Goal: Task Accomplishment & Management: Manage account settings

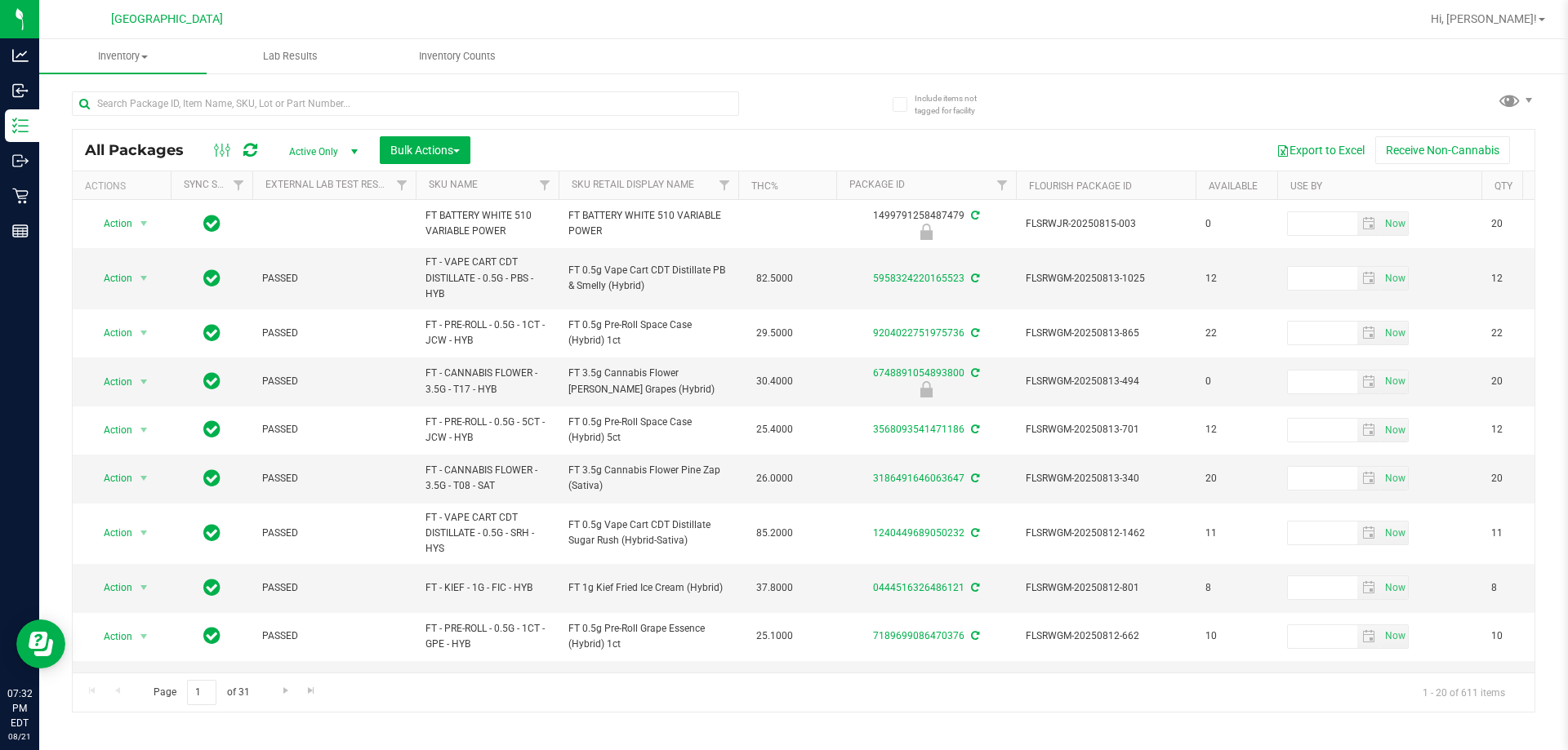
scroll to position [562, 0]
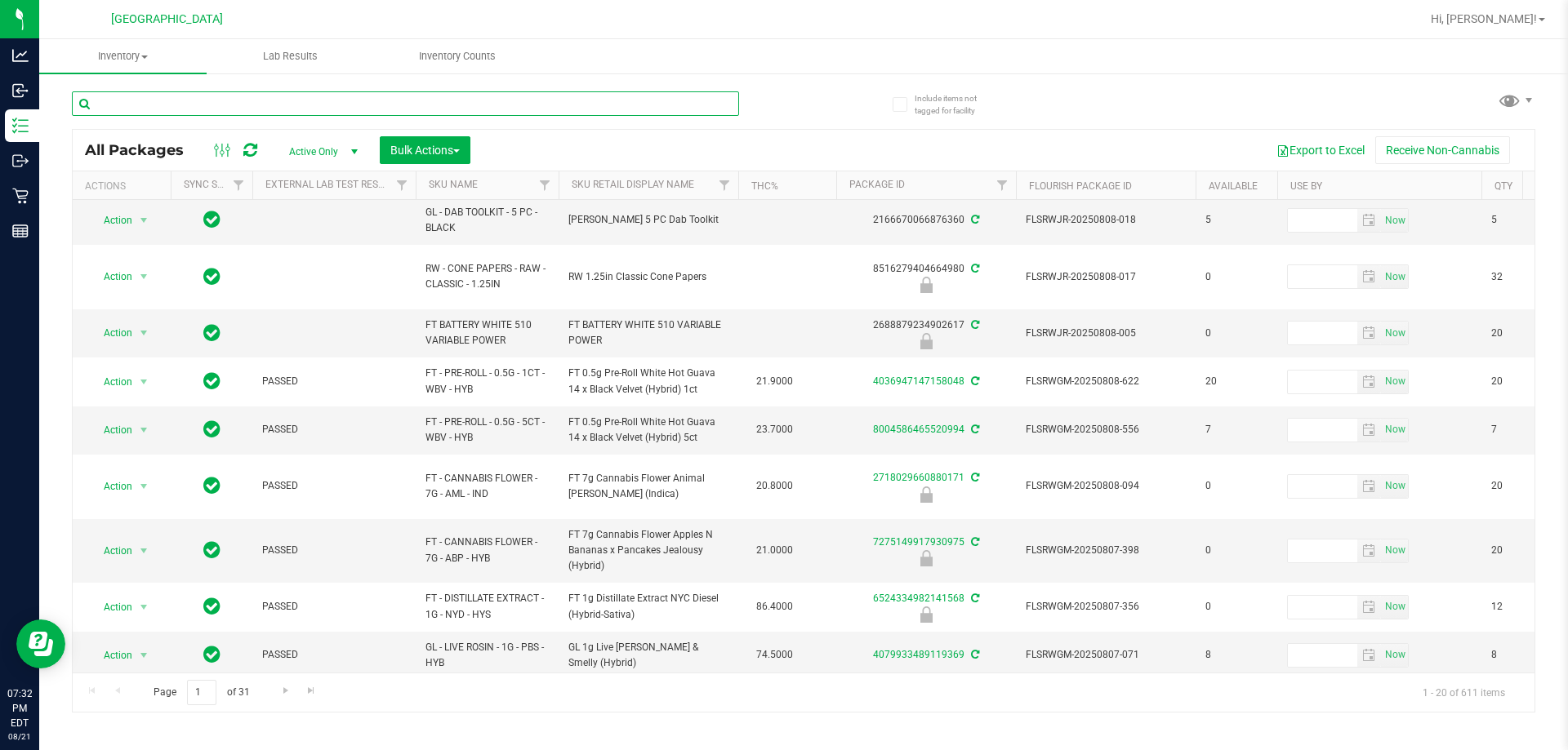
click at [204, 109] on input "text" at bounding box center [405, 104] width 667 height 24
type input "bowl"
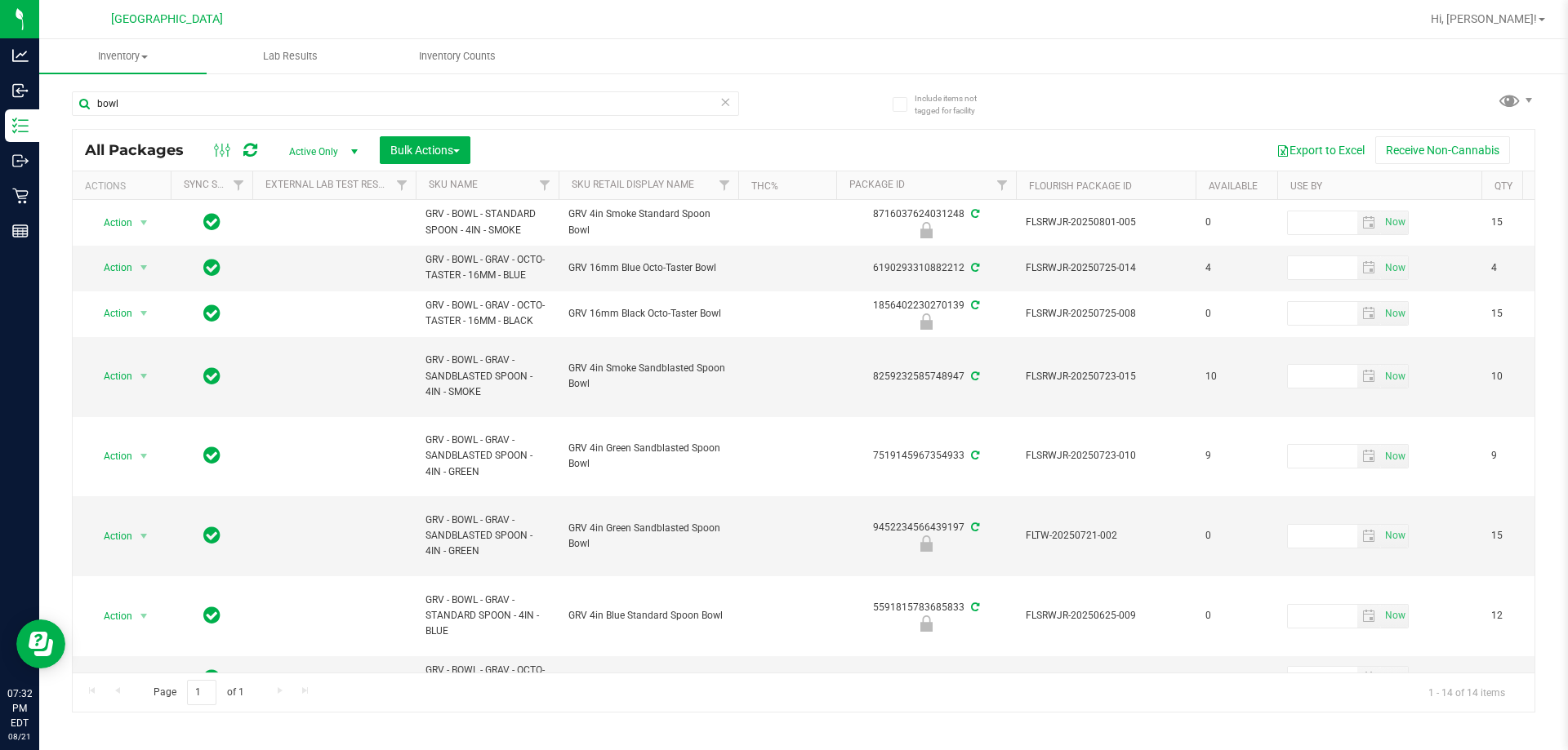
click at [704, 182] on th "Sku Retail Display Name" at bounding box center [648, 185] width 180 height 29
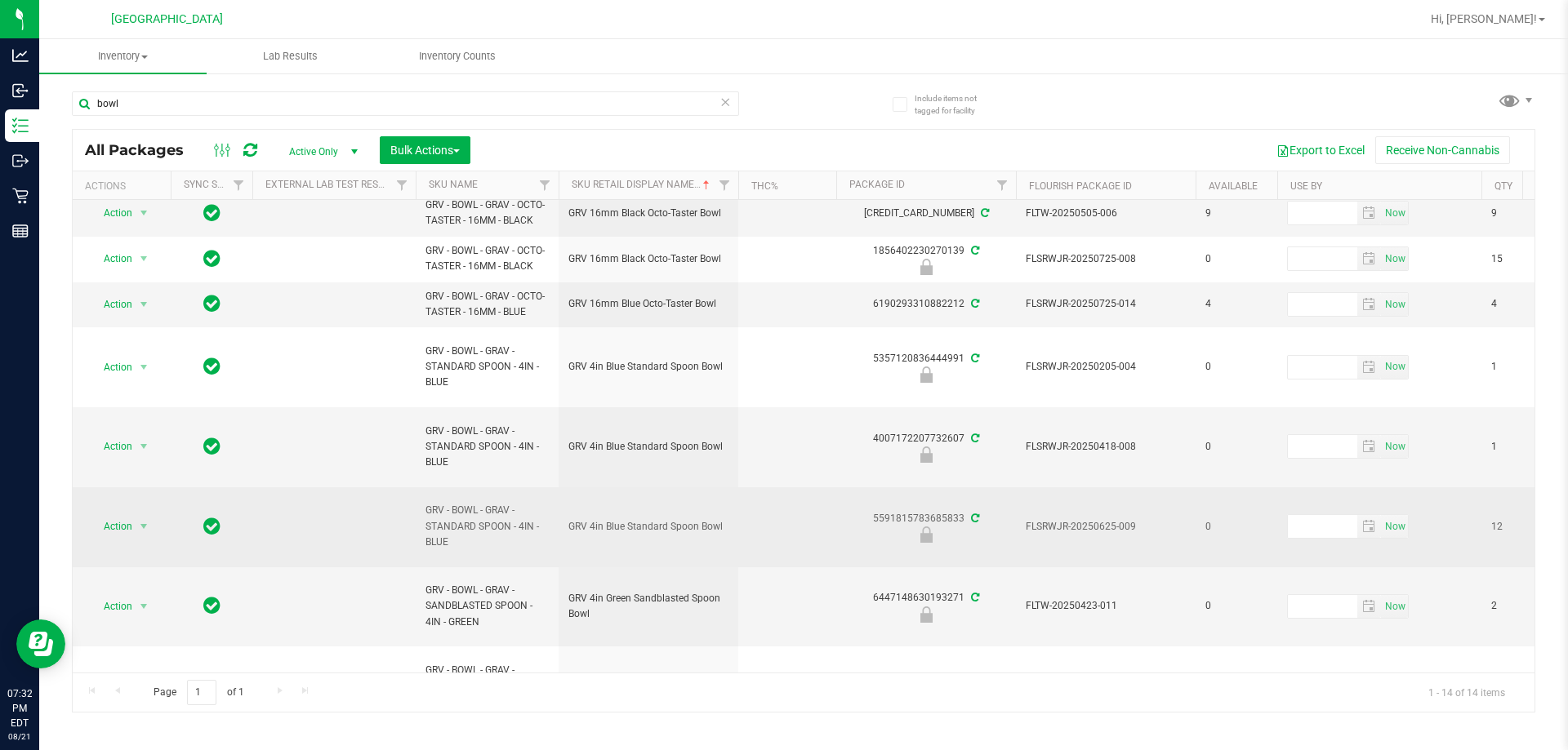
scroll to position [81, 0]
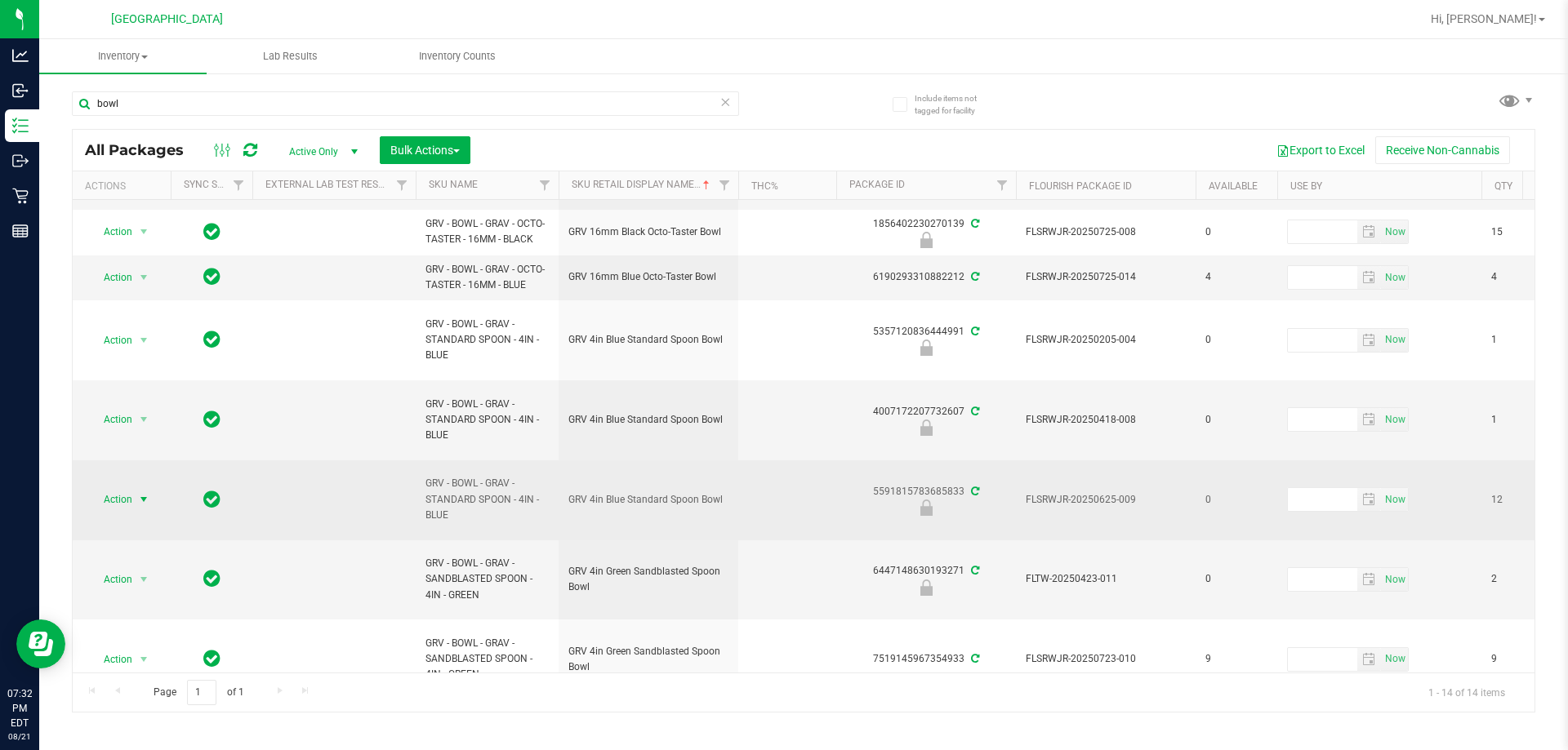
click at [135, 497] on span "select" at bounding box center [144, 499] width 21 height 22
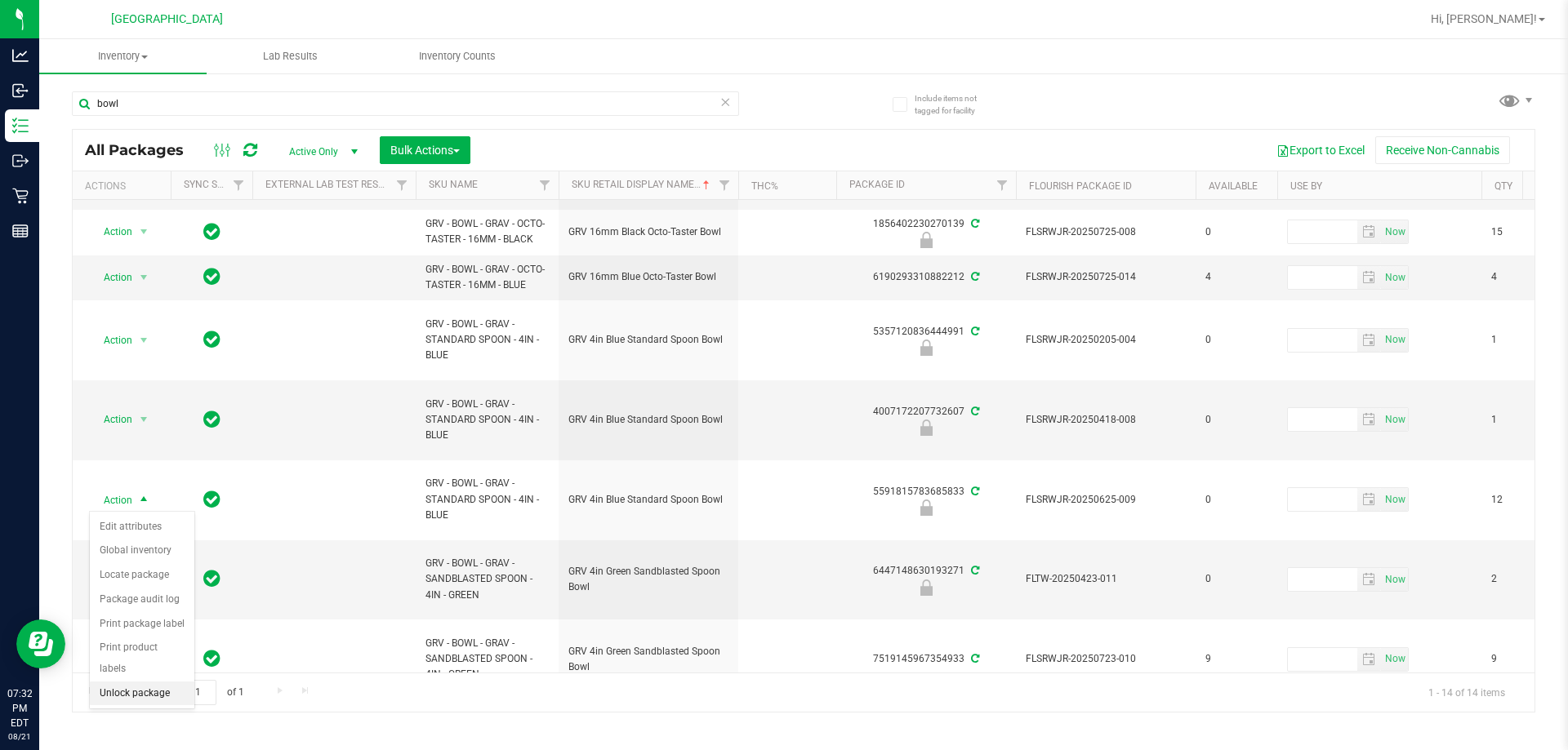
click at [137, 682] on li "Unlock package" at bounding box center [142, 694] width 105 height 24
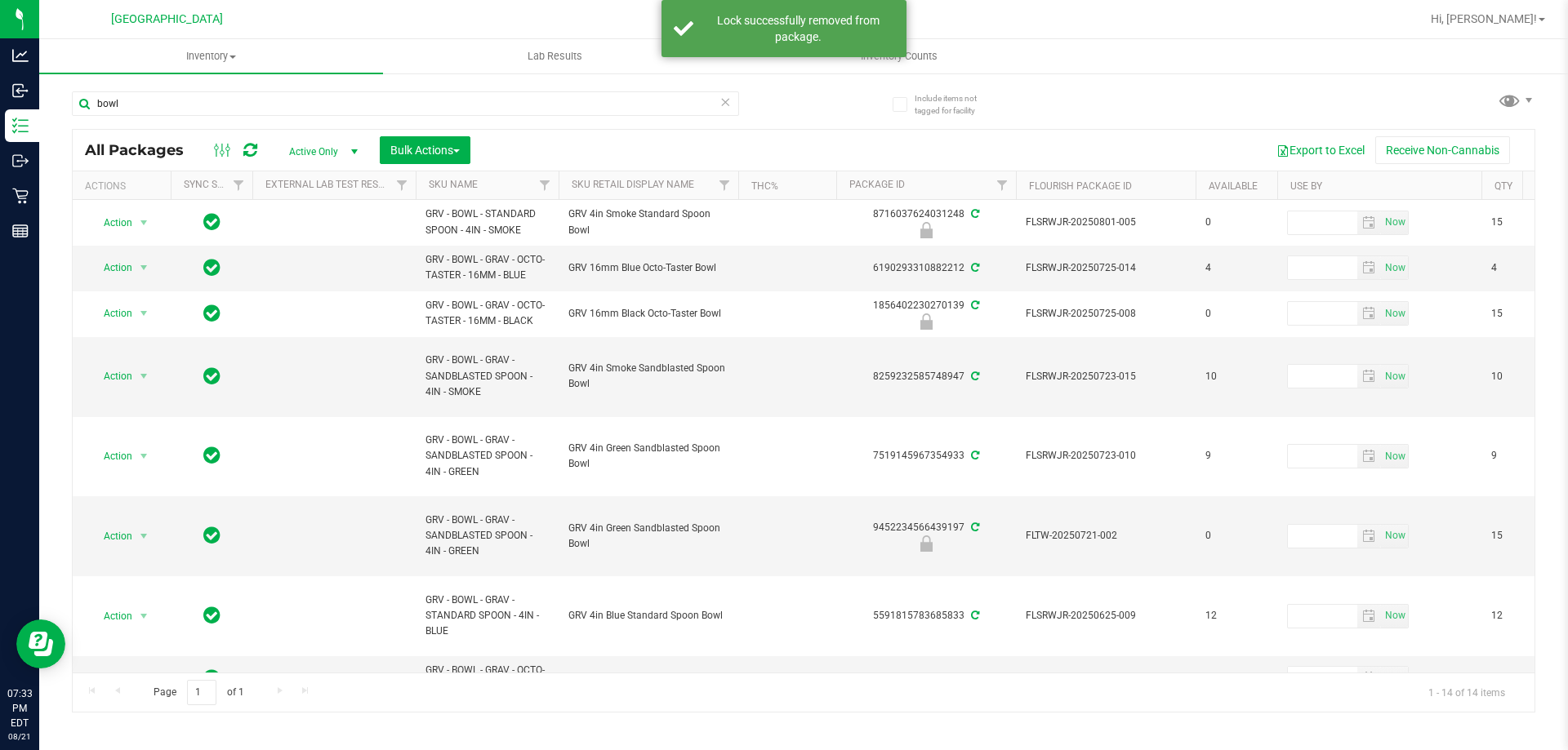
click at [704, 181] on th "Sku Retail Display Name" at bounding box center [648, 185] width 180 height 29
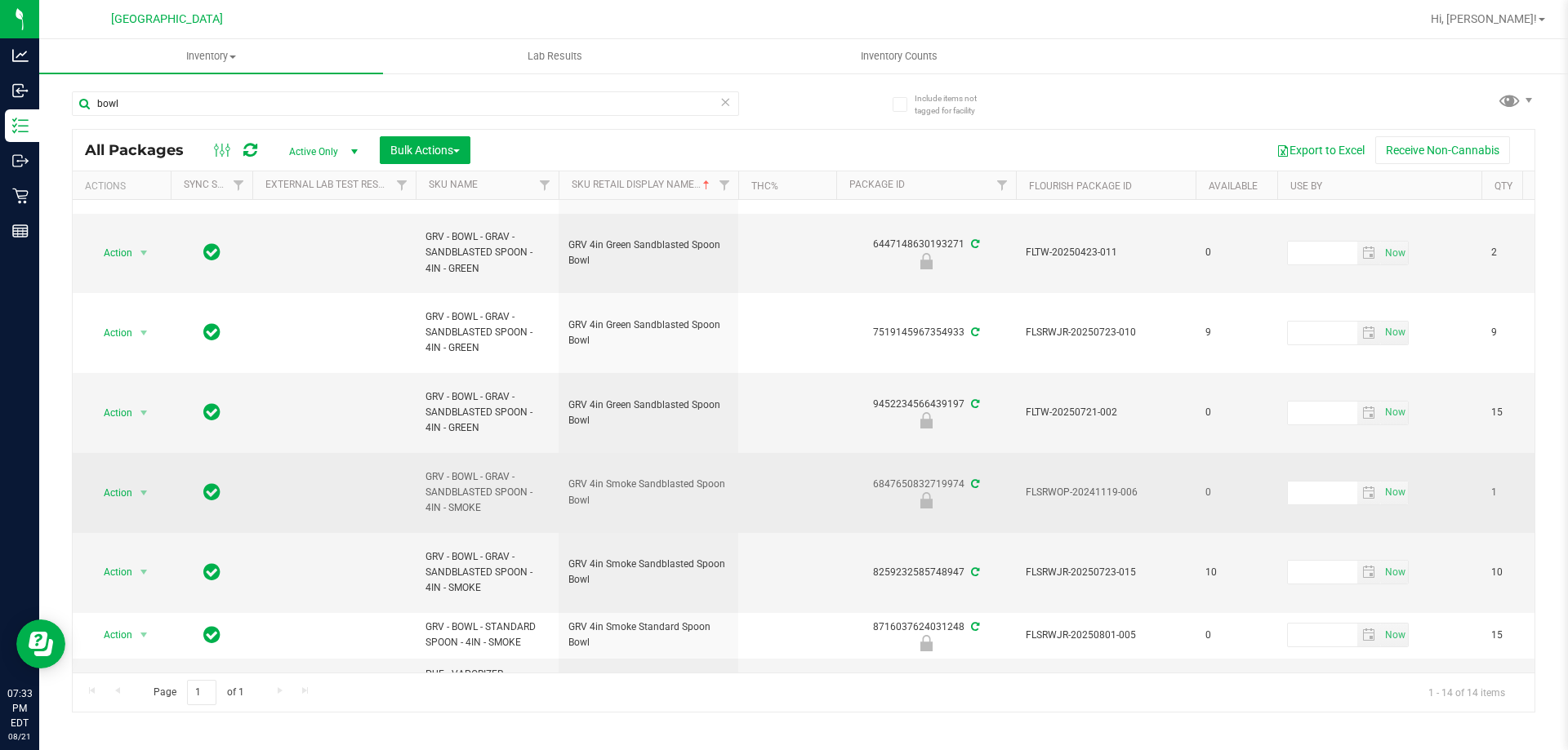
scroll to position [470, 0]
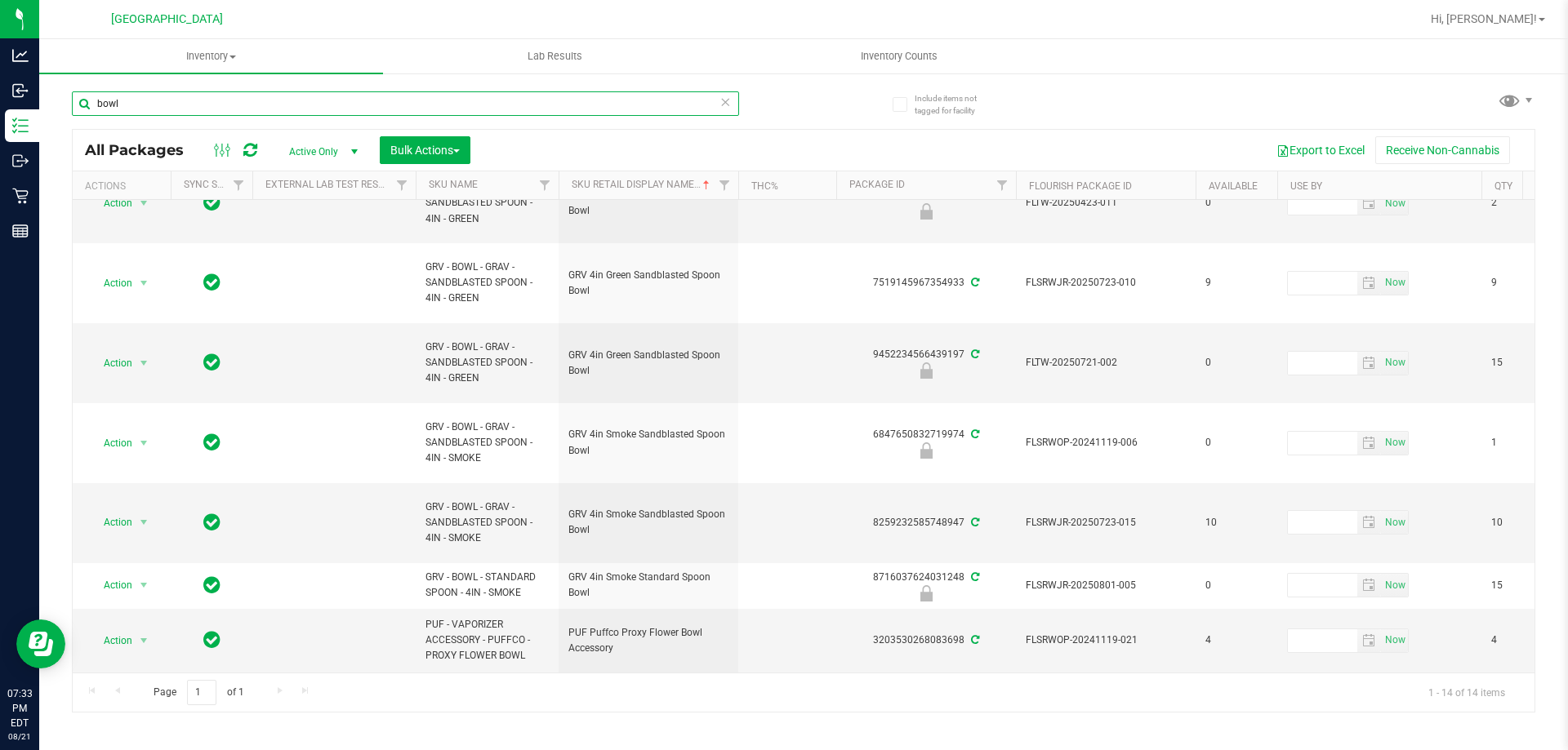
click at [447, 102] on input "bowl" at bounding box center [405, 104] width 667 height 24
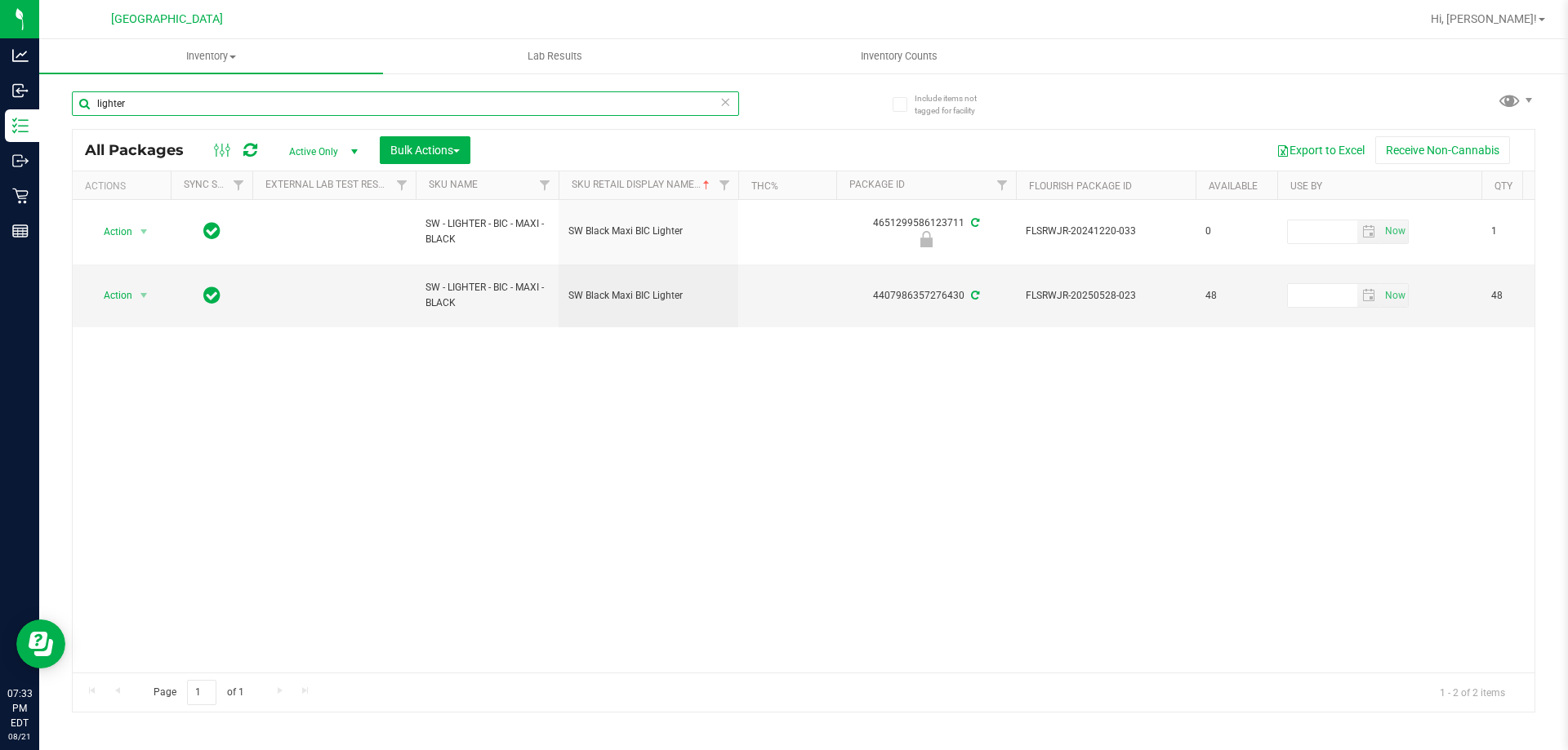
click at [447, 107] on input "lighter" at bounding box center [405, 104] width 667 height 24
type input "battery"
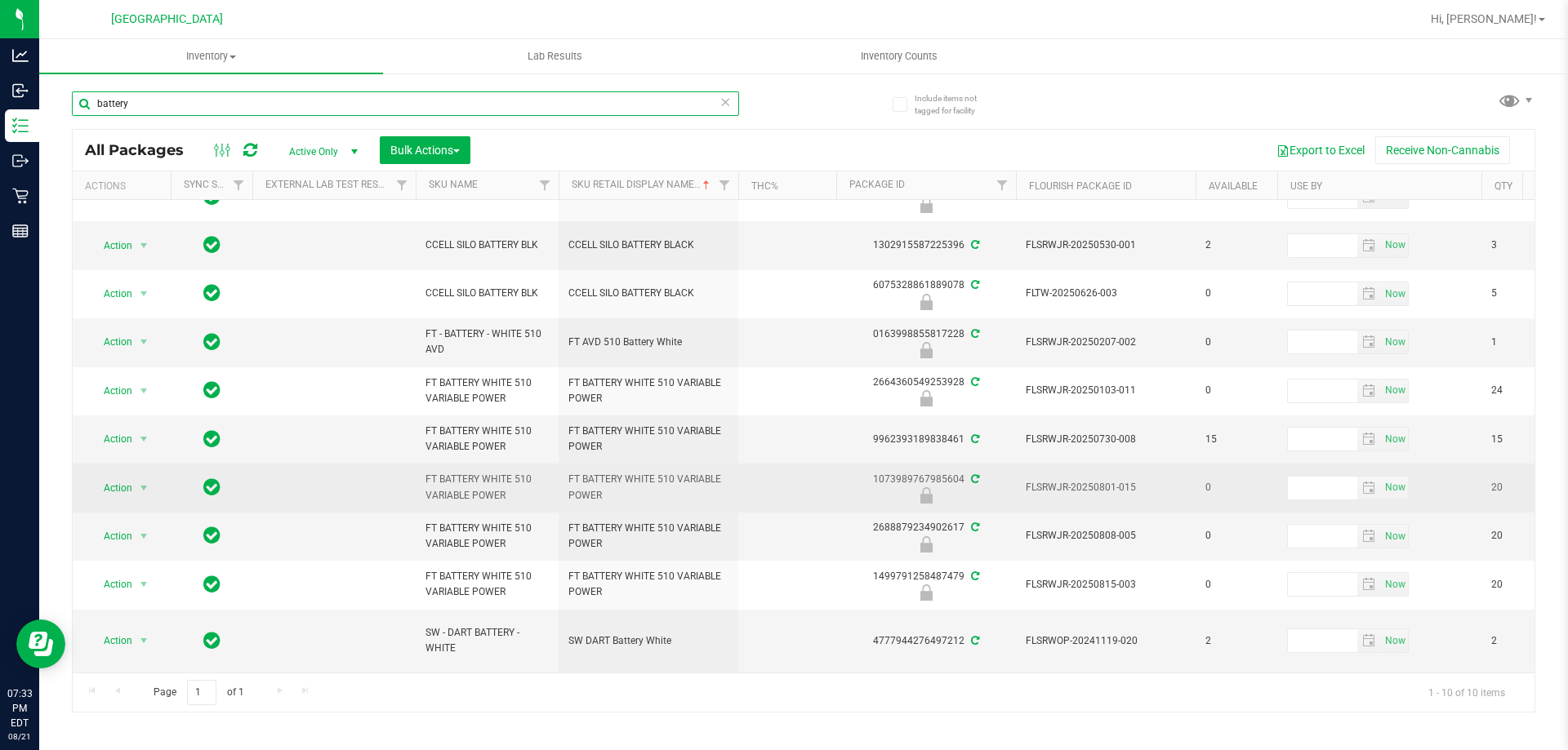
scroll to position [39, 0]
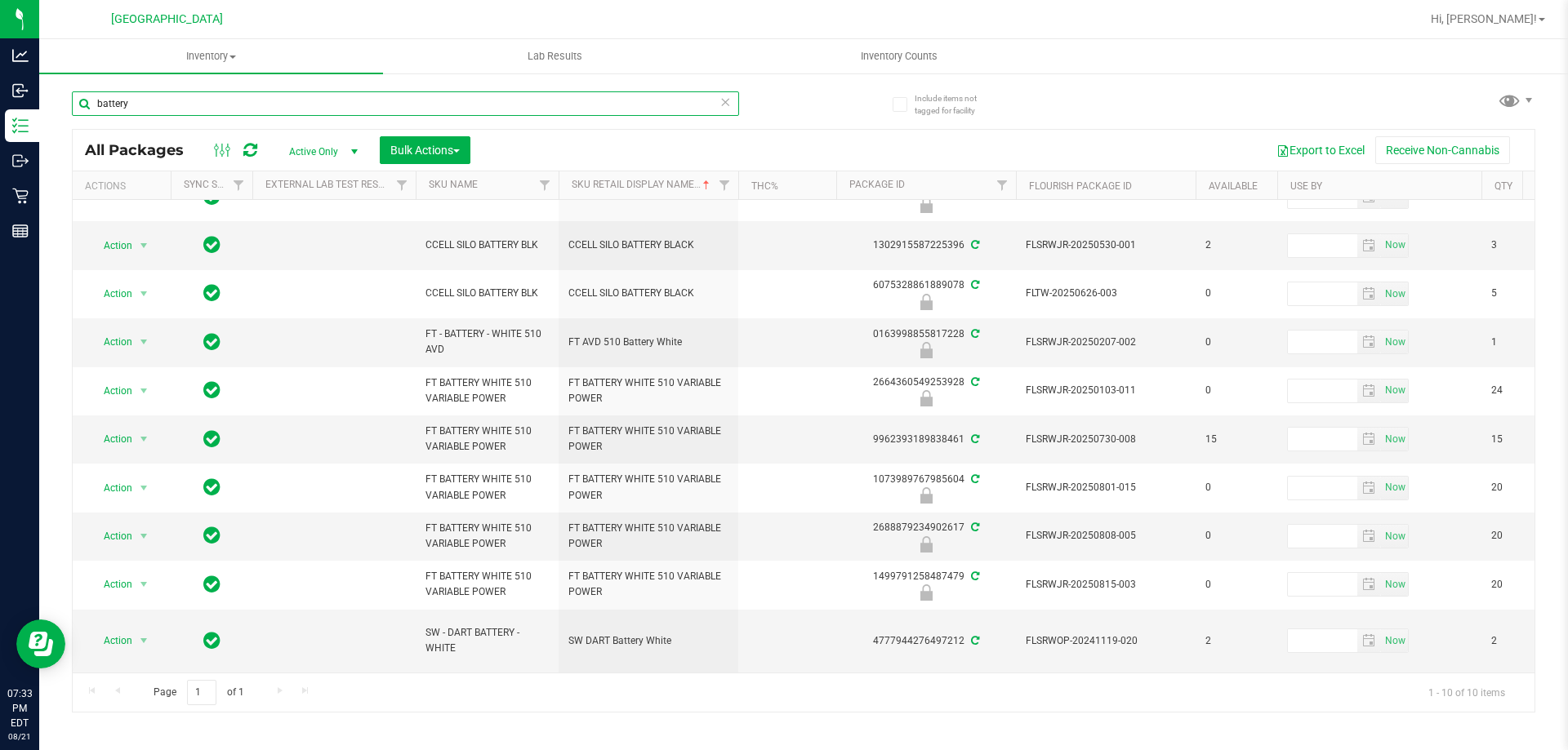
click at [551, 105] on input "battery" at bounding box center [405, 104] width 667 height 24
type input "paper"
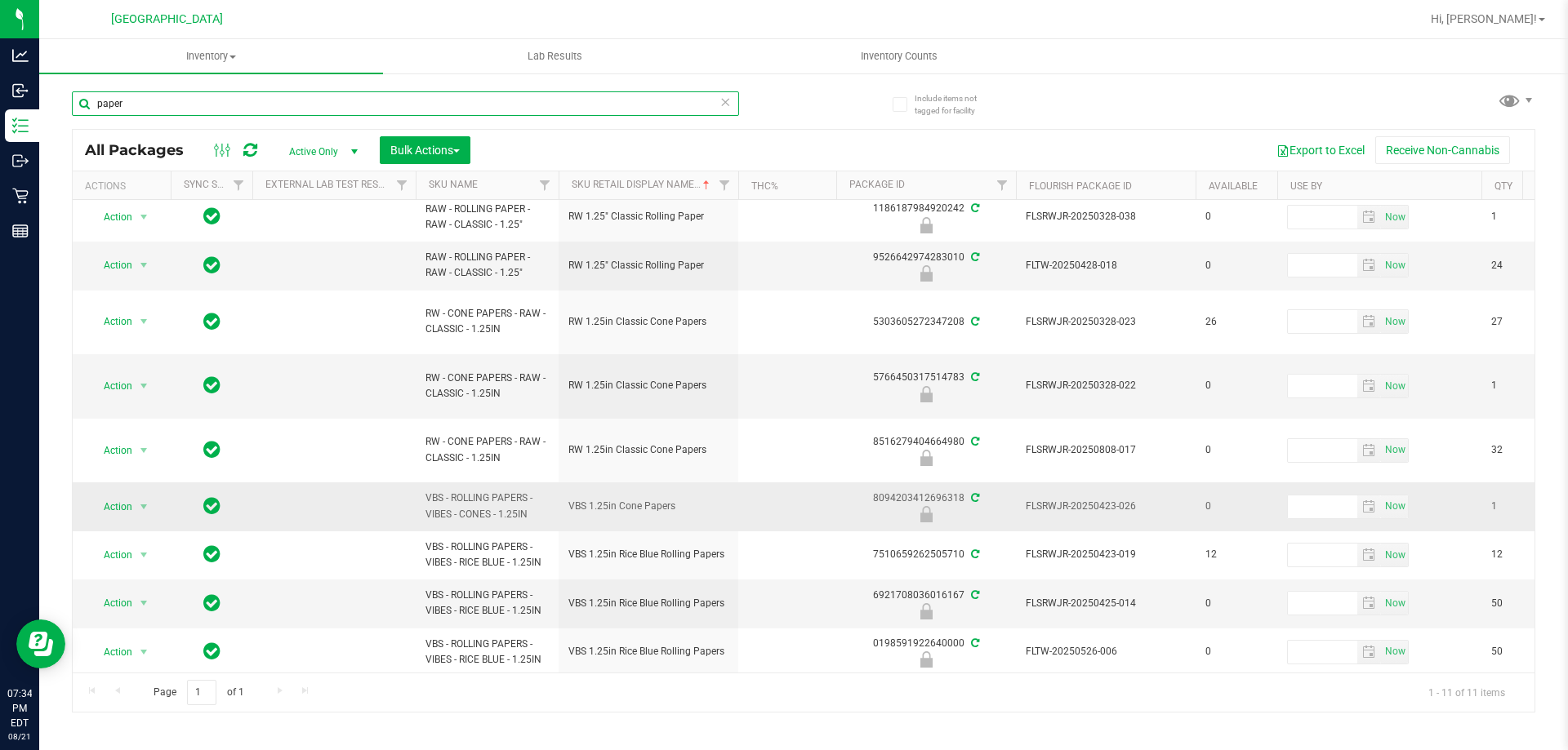
scroll to position [119, 0]
click at [265, 106] on input "paper" at bounding box center [405, 104] width 667 height 24
click at [263, 106] on input "paper" at bounding box center [405, 104] width 667 height 24
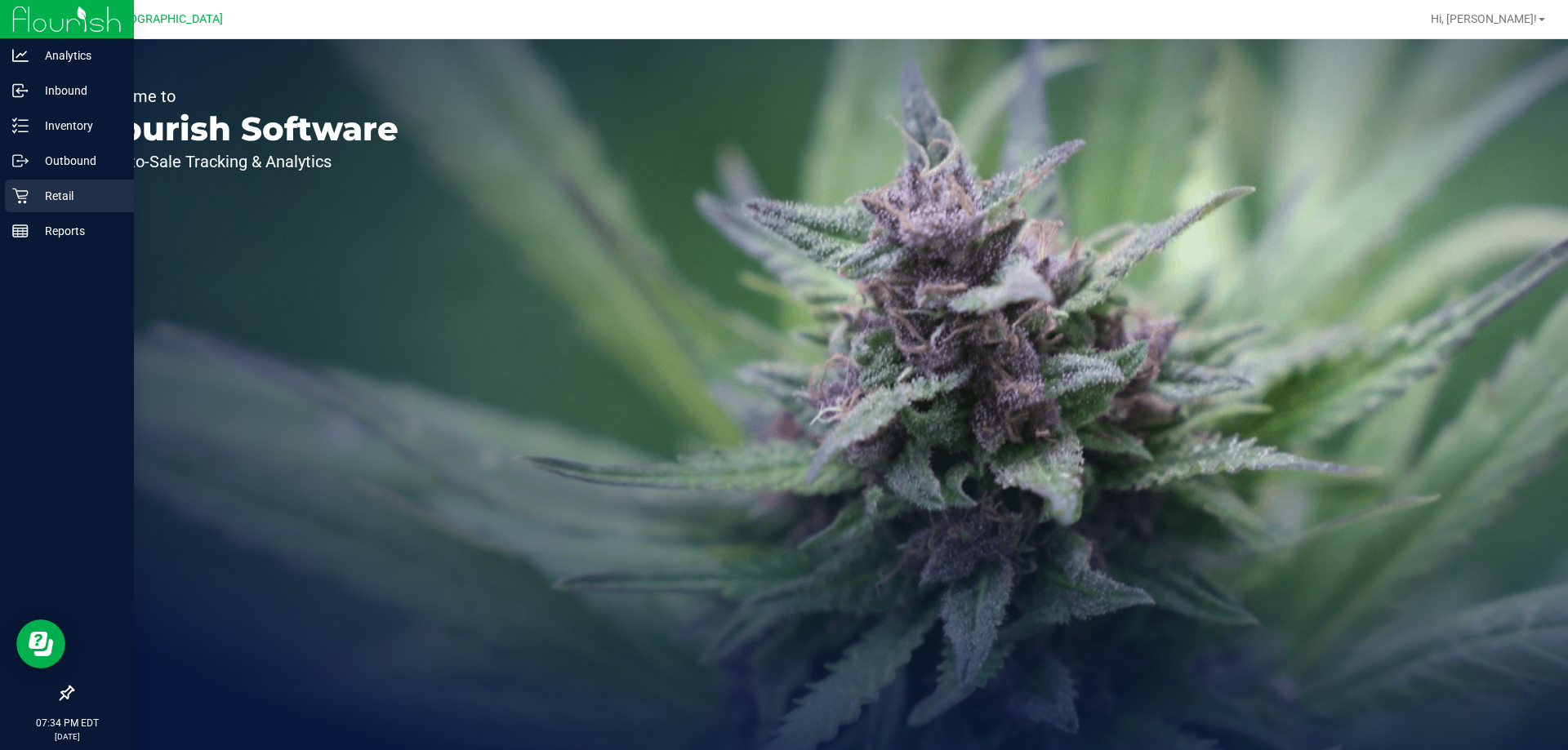
click at [45, 206] on div "Retail" at bounding box center [69, 196] width 129 height 33
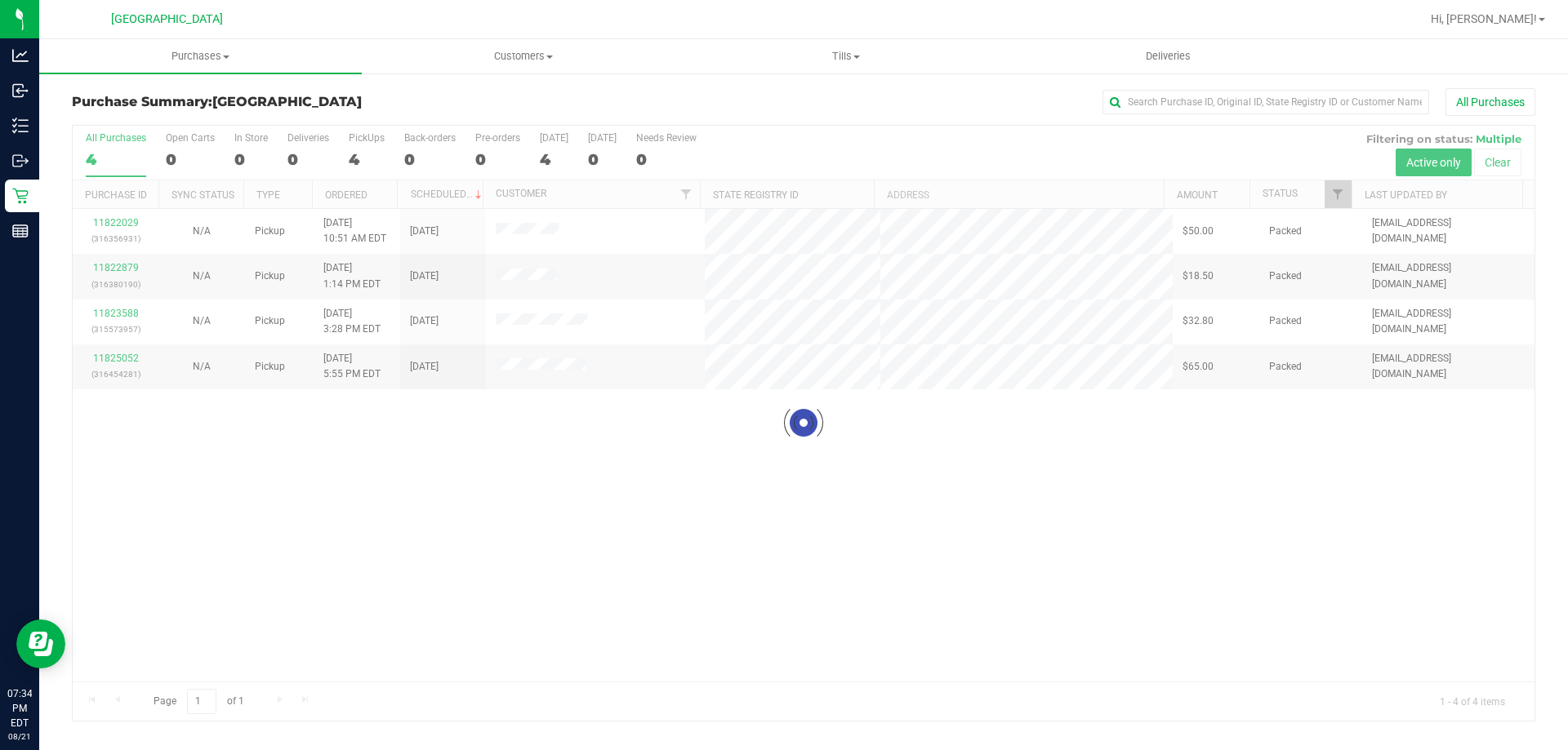
click at [636, 494] on div at bounding box center [803, 423] width 1462 height 595
click at [507, 563] on div at bounding box center [803, 423] width 1462 height 595
click at [490, 594] on div at bounding box center [803, 423] width 1462 height 595
click at [576, 503] on div at bounding box center [803, 423] width 1462 height 595
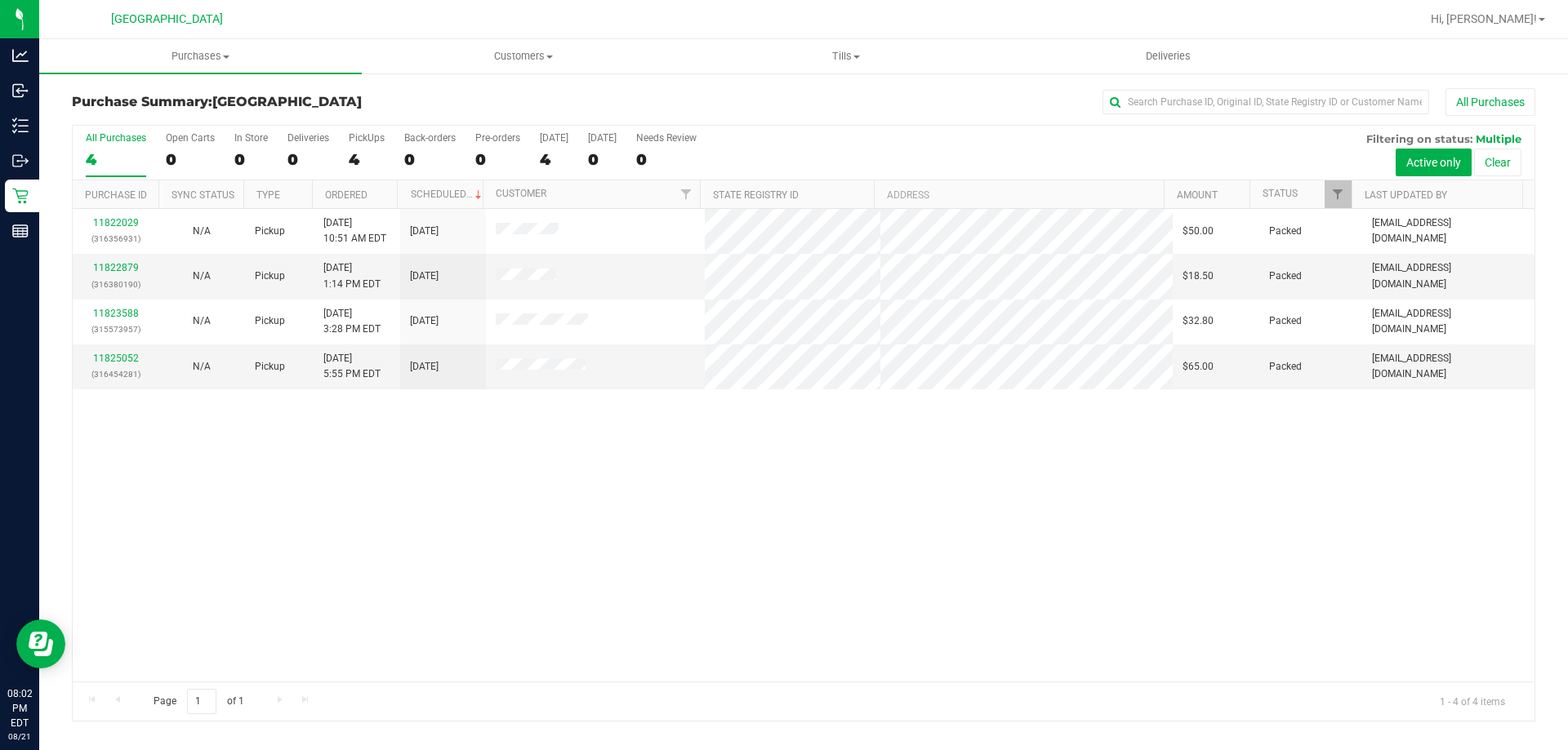
click at [504, 558] on div "11822029 (316356931) N/A Pickup 8/21/2025 10:51 AM EDT 8/21/2025 $50.00 Packed …" at bounding box center [803, 445] width 1462 height 473
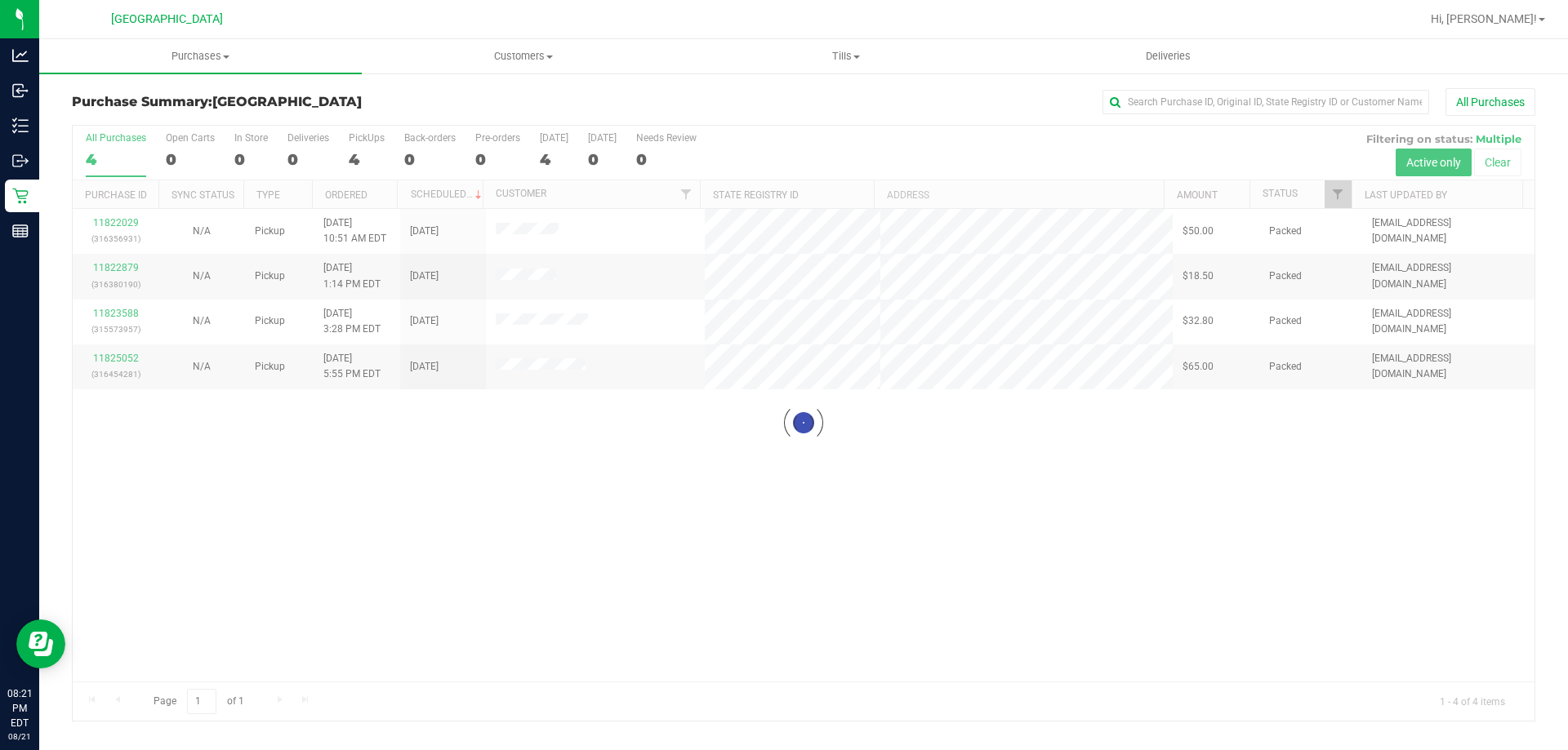
click at [661, 564] on div at bounding box center [803, 423] width 1462 height 595
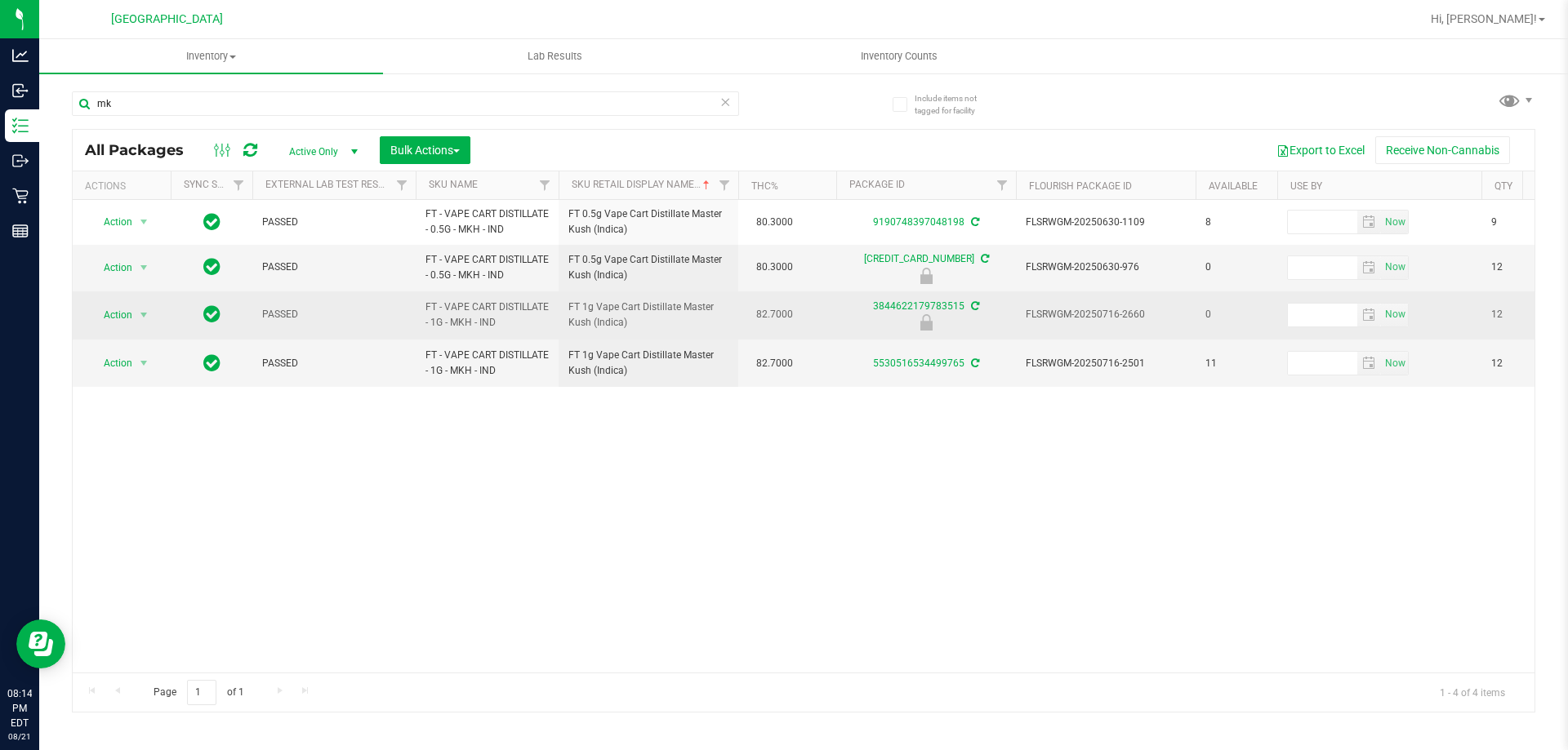
type input "m"
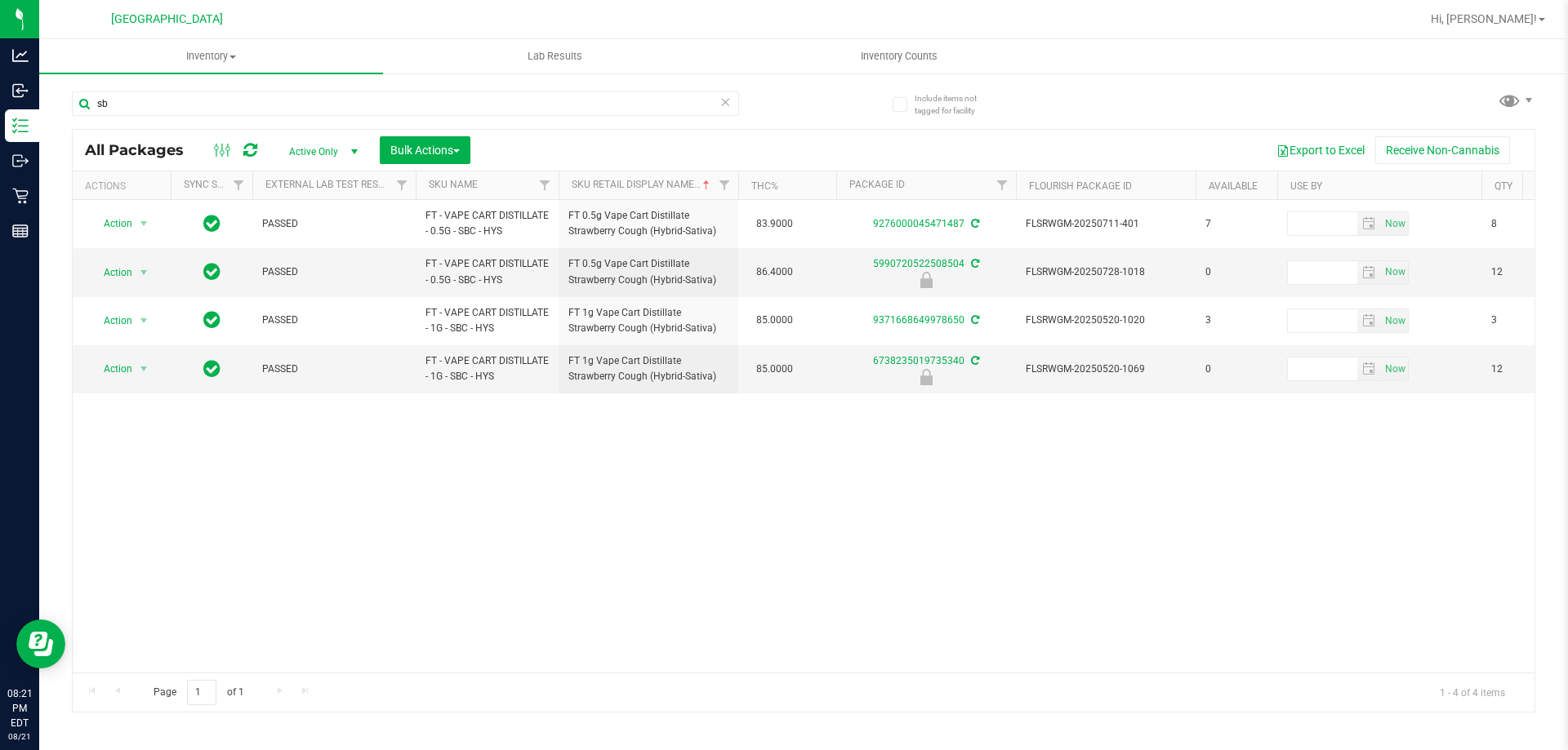
type input "s"
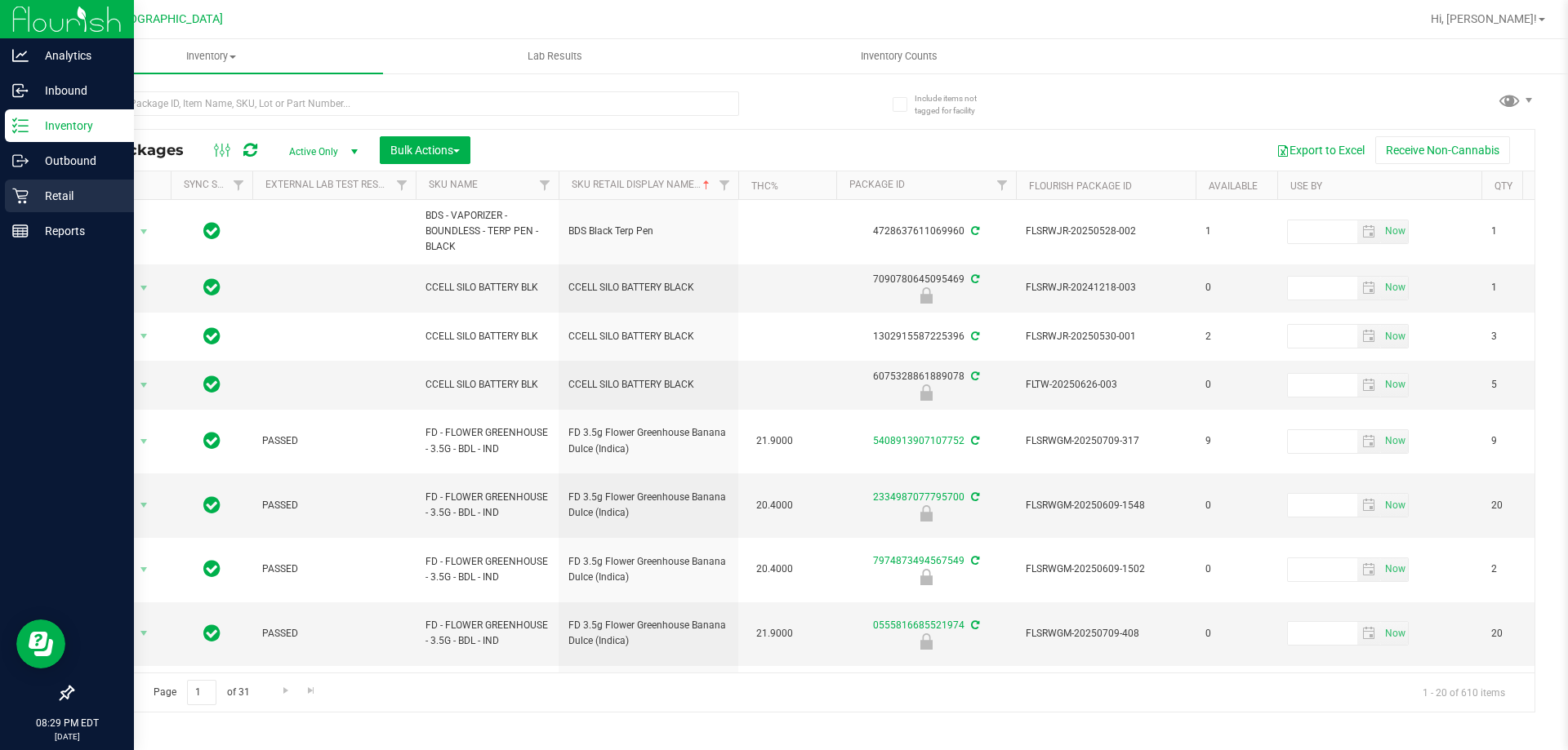
click at [33, 181] on div "Retail" at bounding box center [69, 196] width 129 height 33
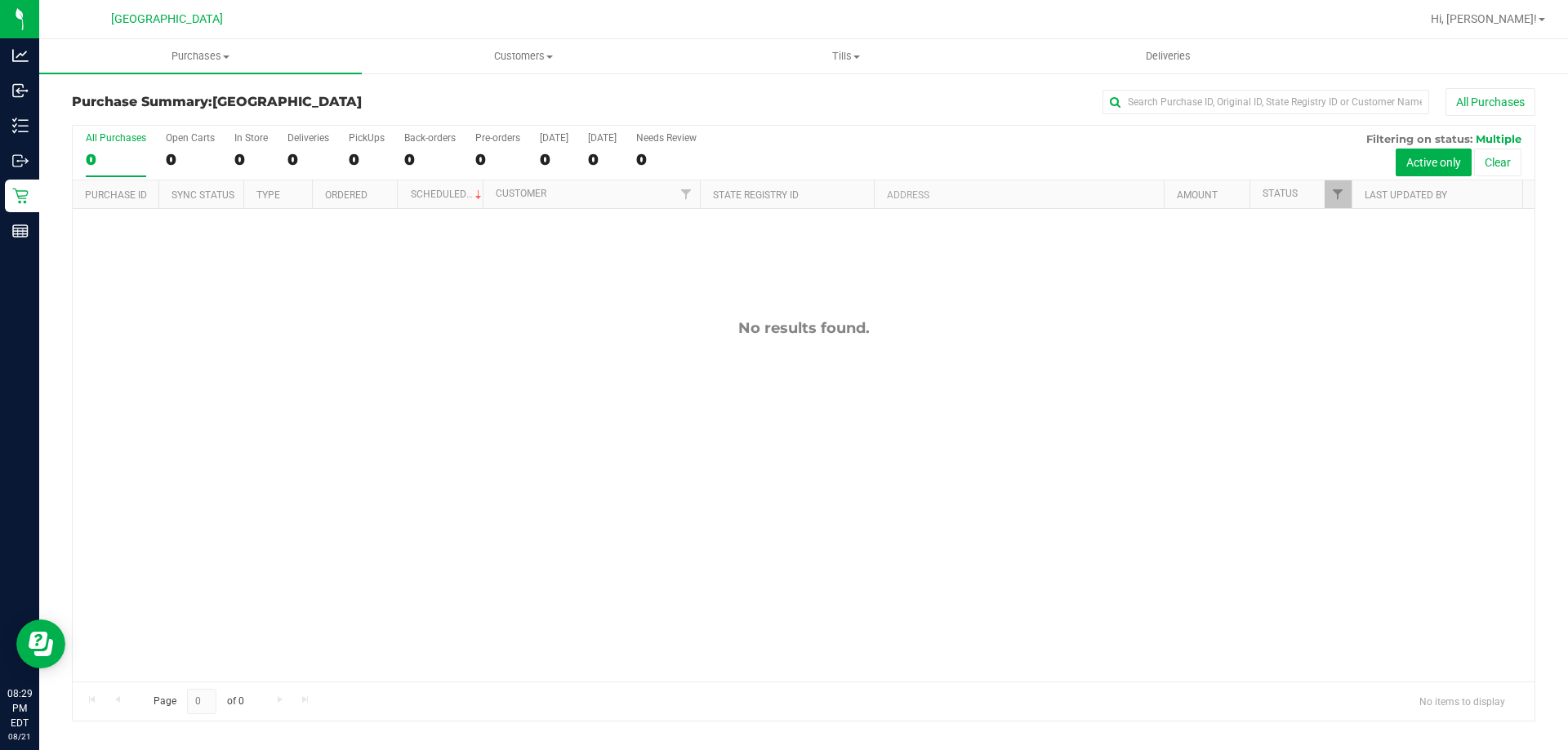
click at [760, 452] on div "No results found." at bounding box center [803, 500] width 1462 height 583
click at [472, 109] on h3 "Purchase Summary: Orange Park WC" at bounding box center [316, 102] width 488 height 15
click at [376, 165] on div "0" at bounding box center [367, 160] width 36 height 19
click at [0, 0] on input "PickUps 0" at bounding box center [0, 0] width 0 height 0
click at [1510, 24] on span "Hi, [PERSON_NAME]!" at bounding box center [1484, 18] width 106 height 13
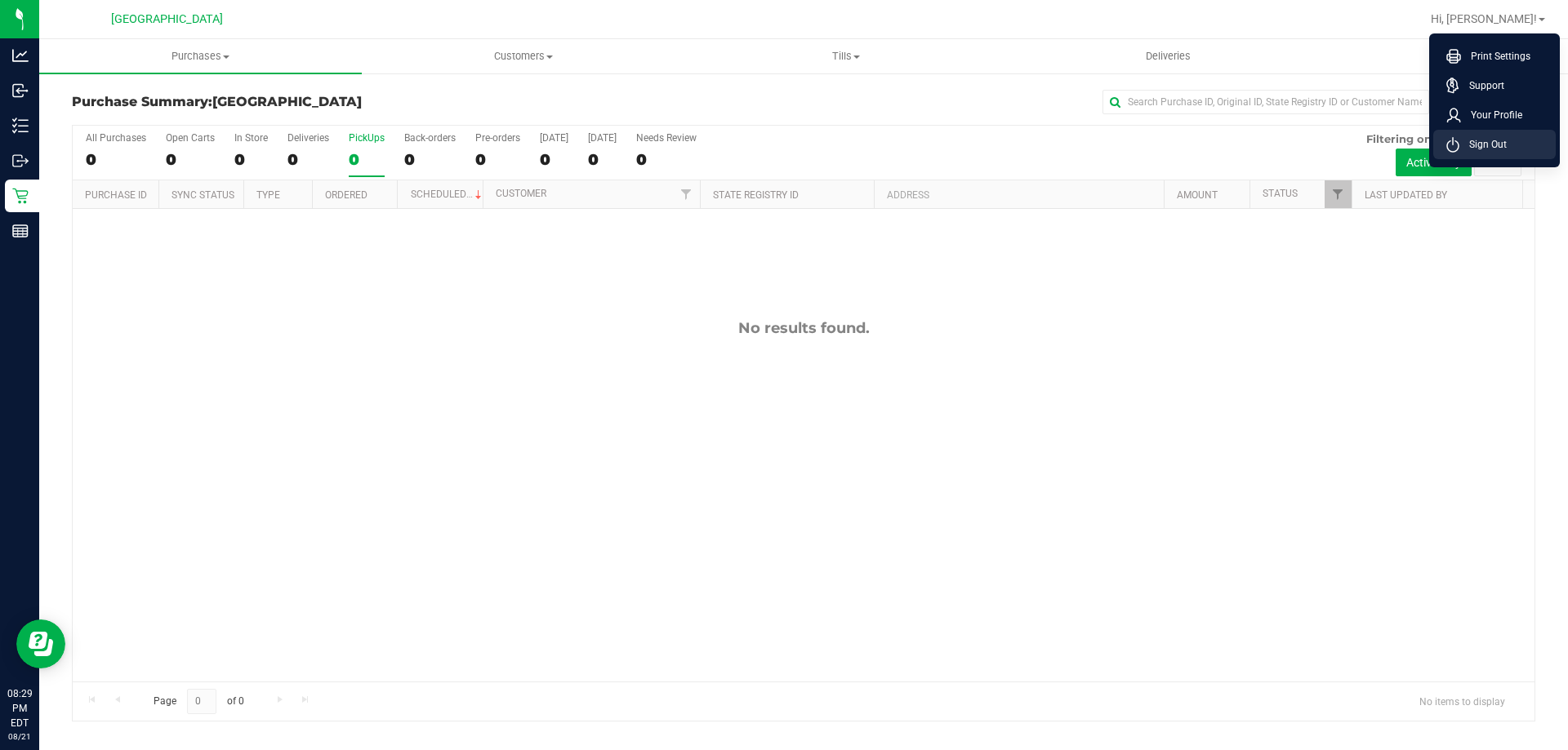
click at [1493, 140] on span "Sign Out" at bounding box center [1483, 144] width 48 height 16
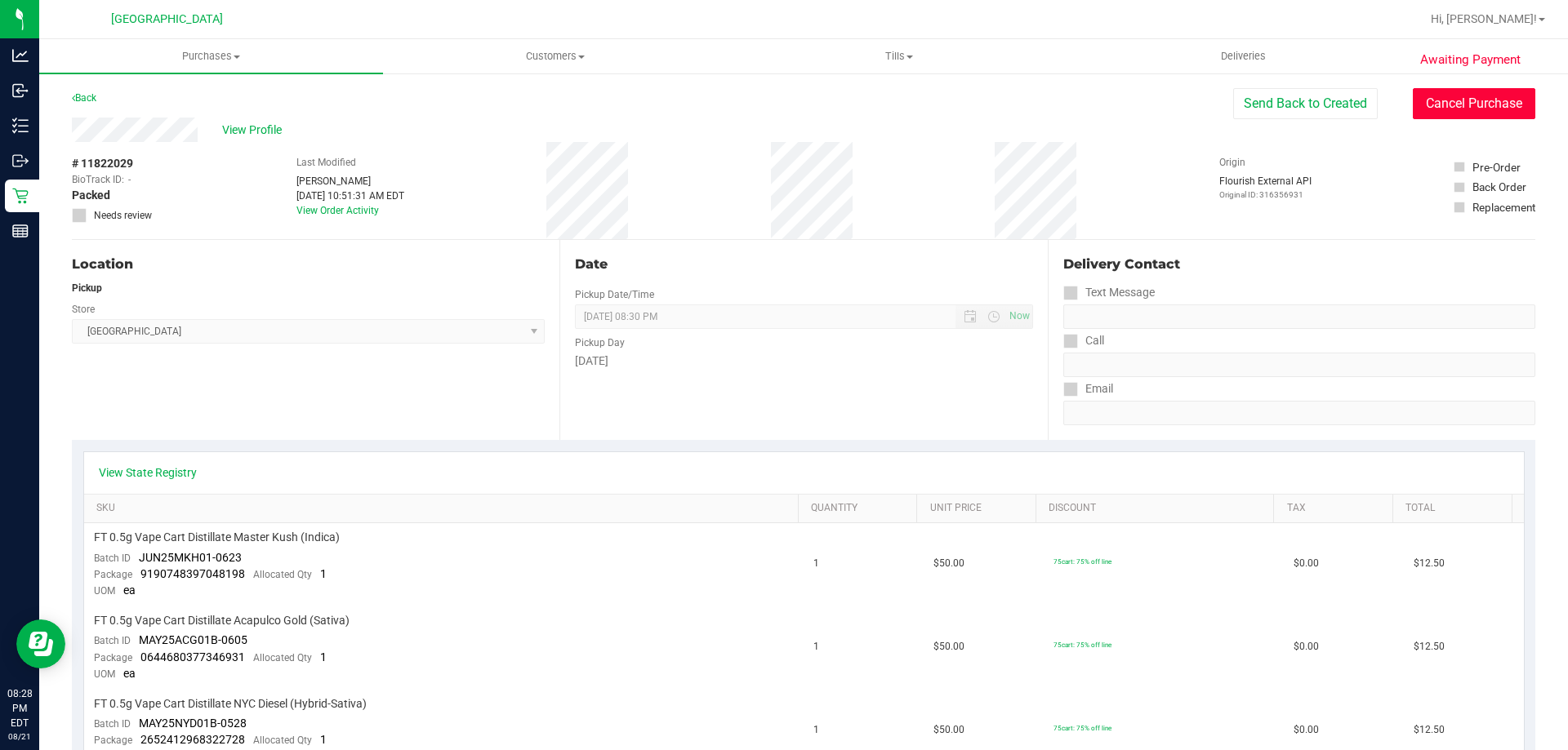
click at [1483, 111] on button "Cancel Purchase" at bounding box center [1475, 104] width 123 height 31
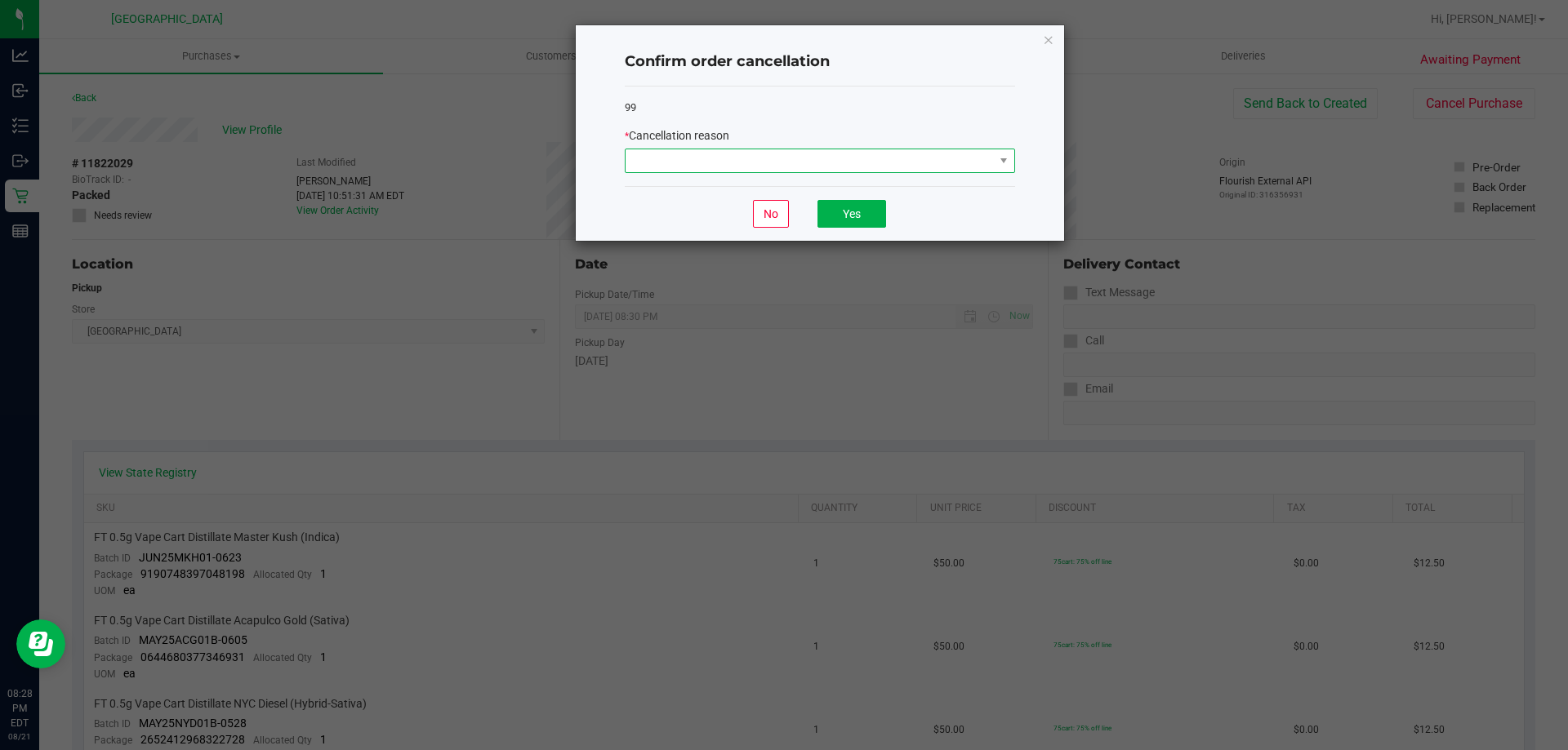
click at [823, 155] on span at bounding box center [810, 161] width 368 height 22
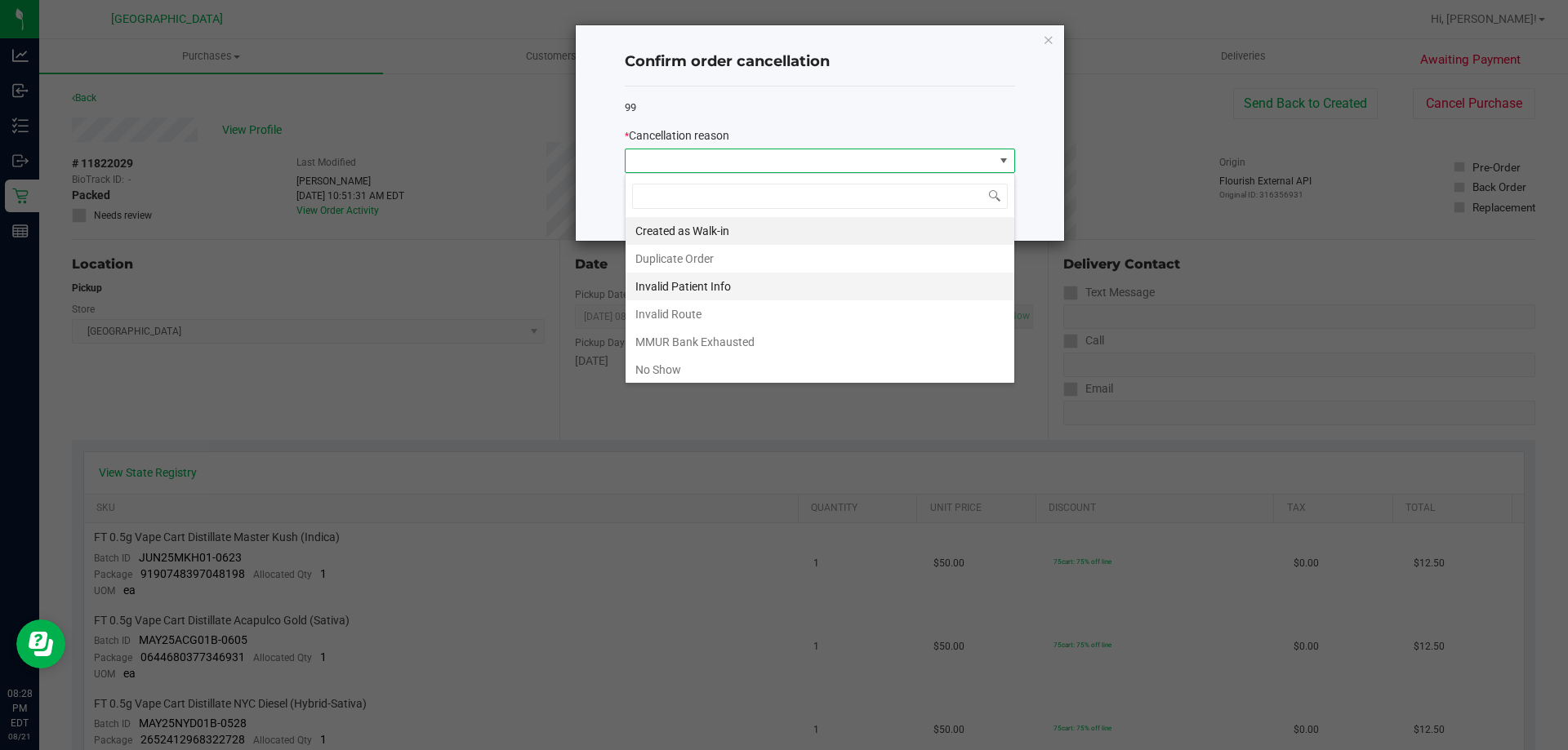
scroll to position [24, 391]
click at [691, 372] on li "No Show" at bounding box center [820, 370] width 389 height 28
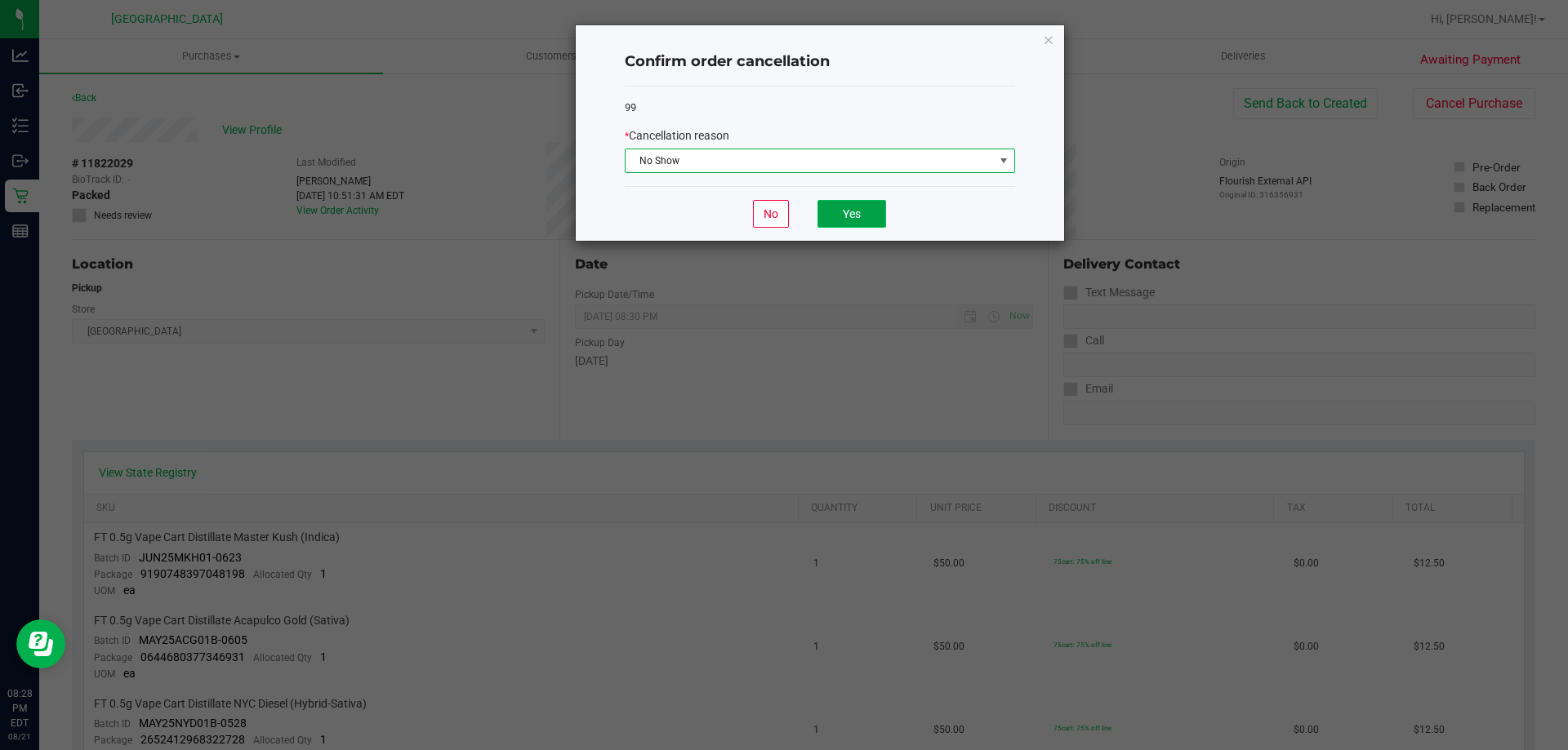
click at [851, 225] on button "Yes" at bounding box center [851, 214] width 68 height 28
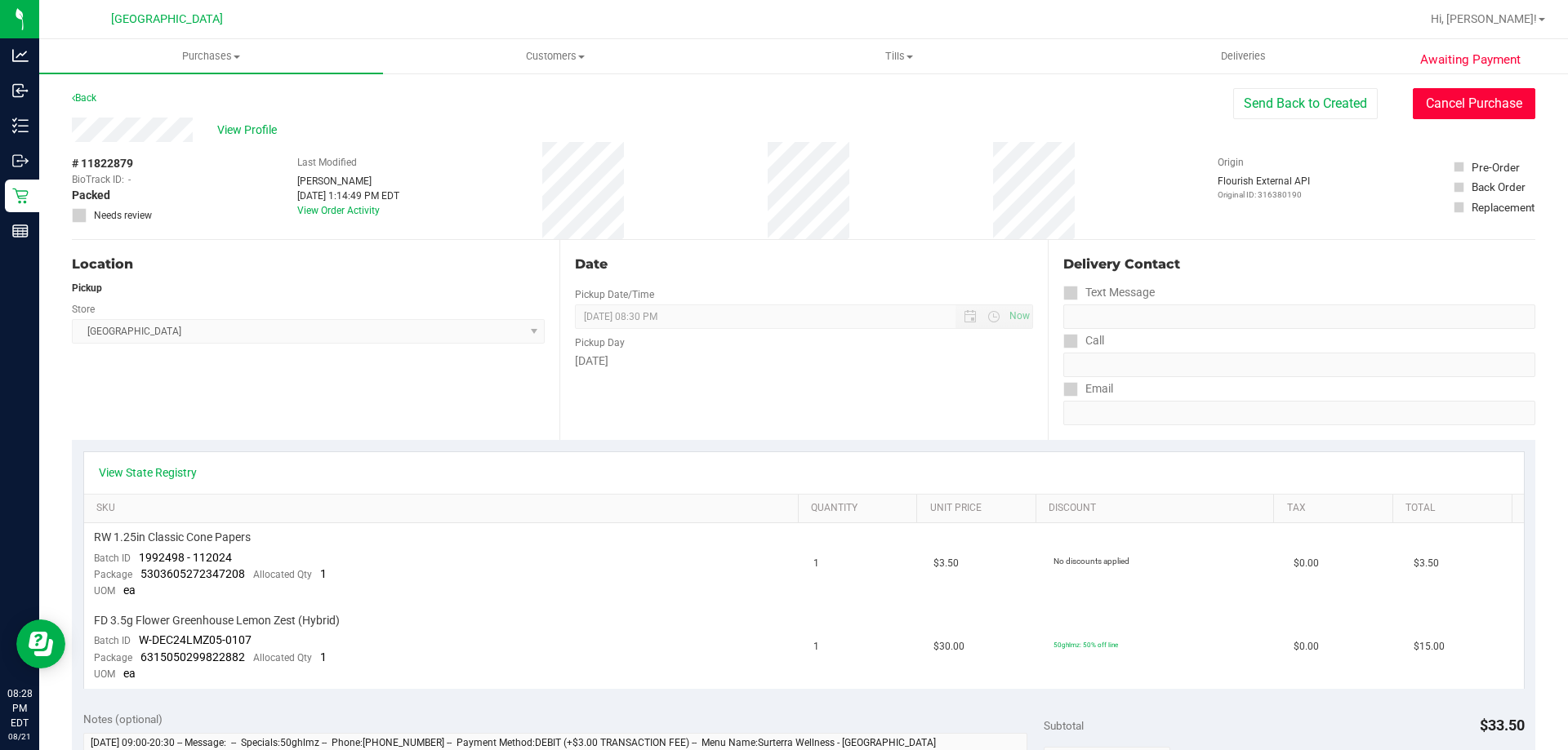
click at [1430, 106] on button "Cancel Purchase" at bounding box center [1475, 104] width 123 height 31
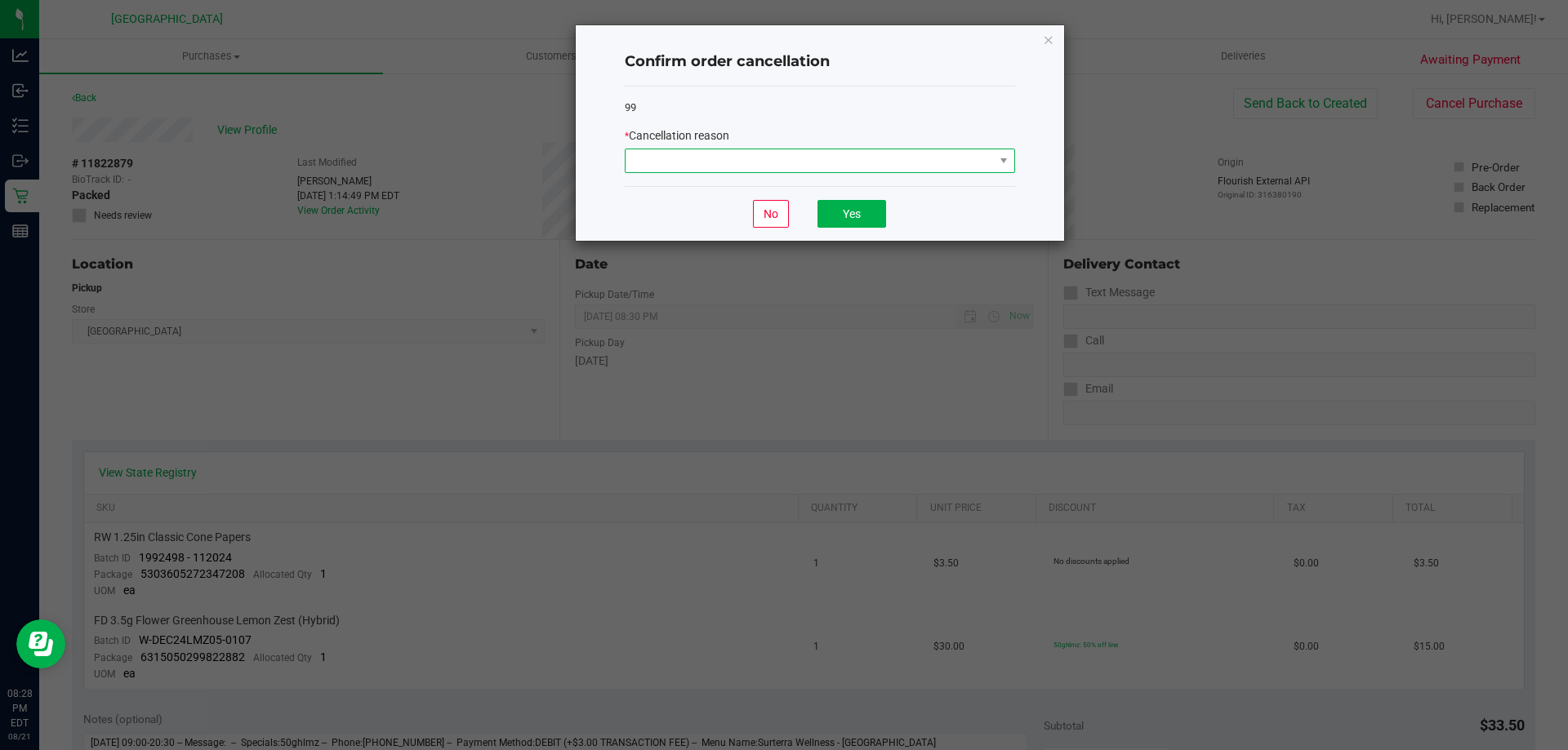
click at [886, 167] on span at bounding box center [810, 161] width 368 height 22
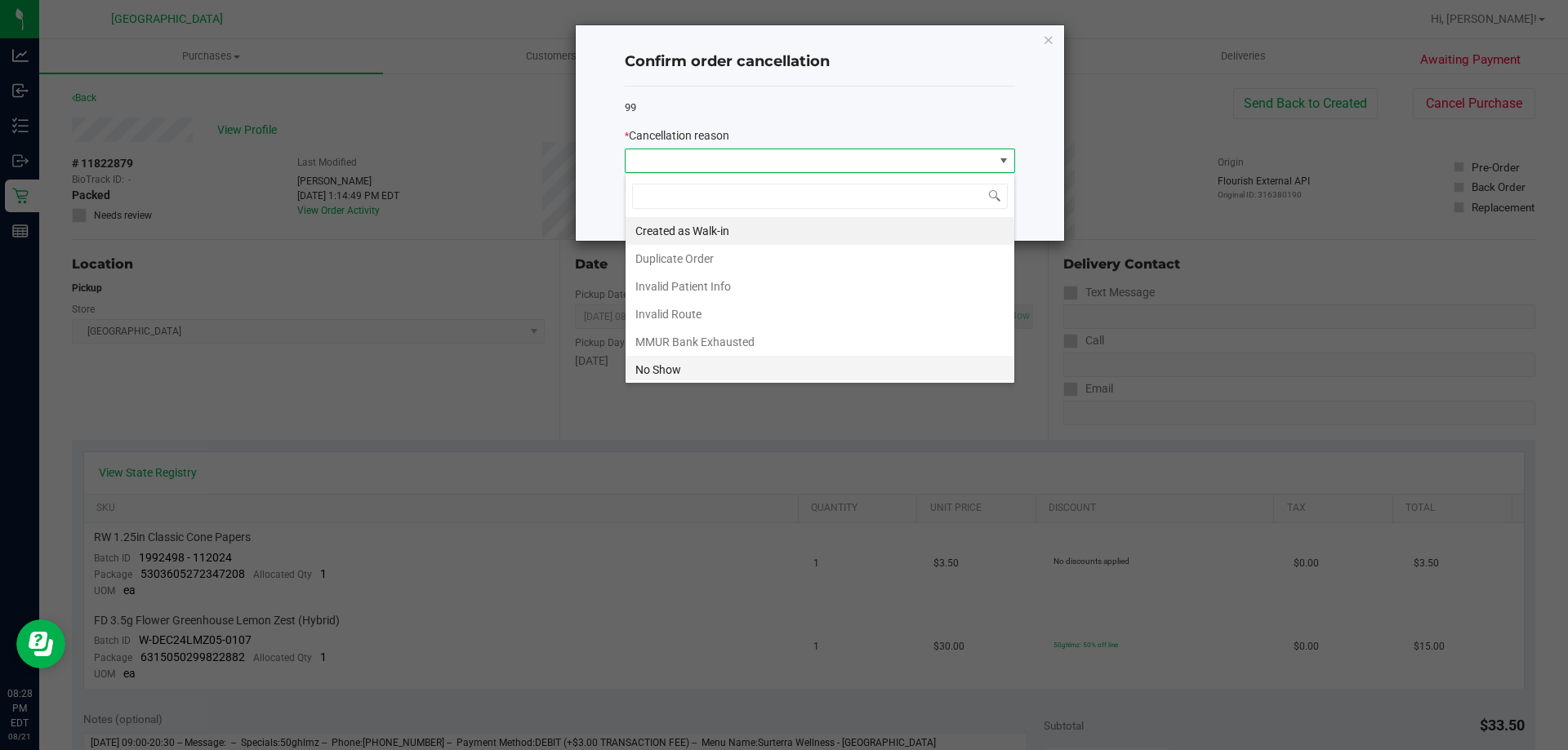
scroll to position [24, 391]
click at [736, 363] on li "No Show" at bounding box center [820, 370] width 389 height 28
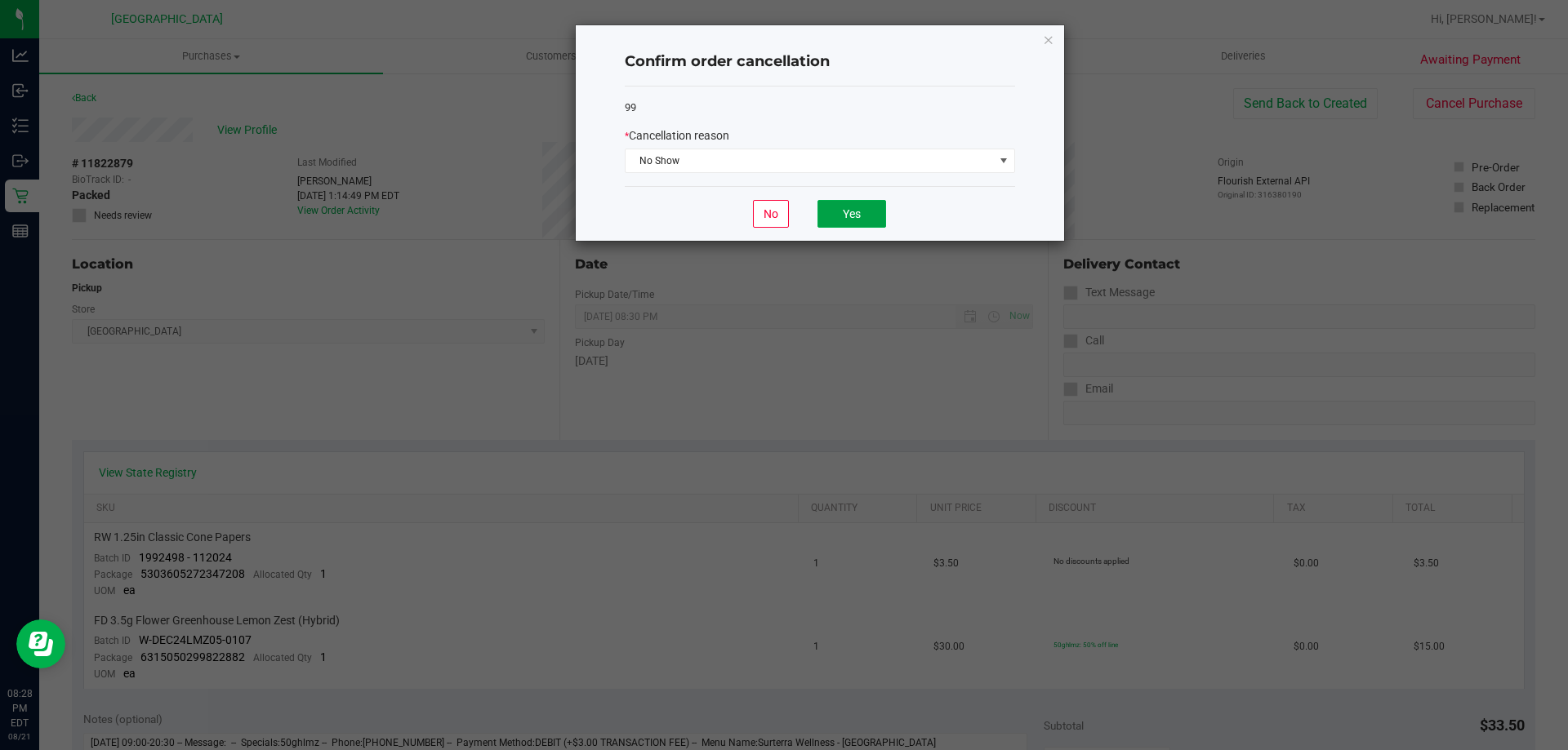
drag, startPoint x: 853, startPoint y: 224, endPoint x: 772, endPoint y: 159, distance: 103.9
click at [853, 224] on button "Yes" at bounding box center [851, 214] width 68 height 28
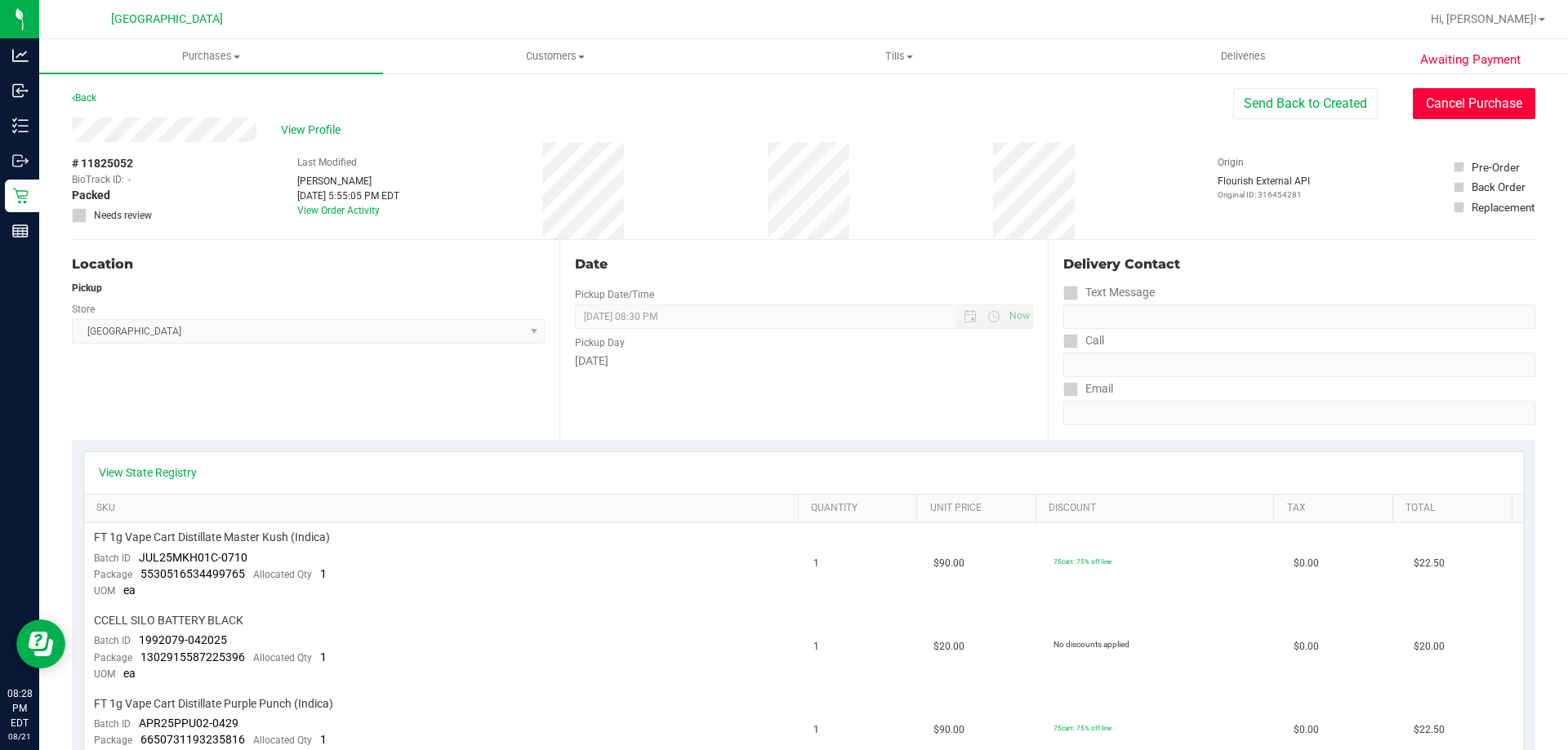
click at [1441, 107] on button "Cancel Purchase" at bounding box center [1475, 104] width 123 height 31
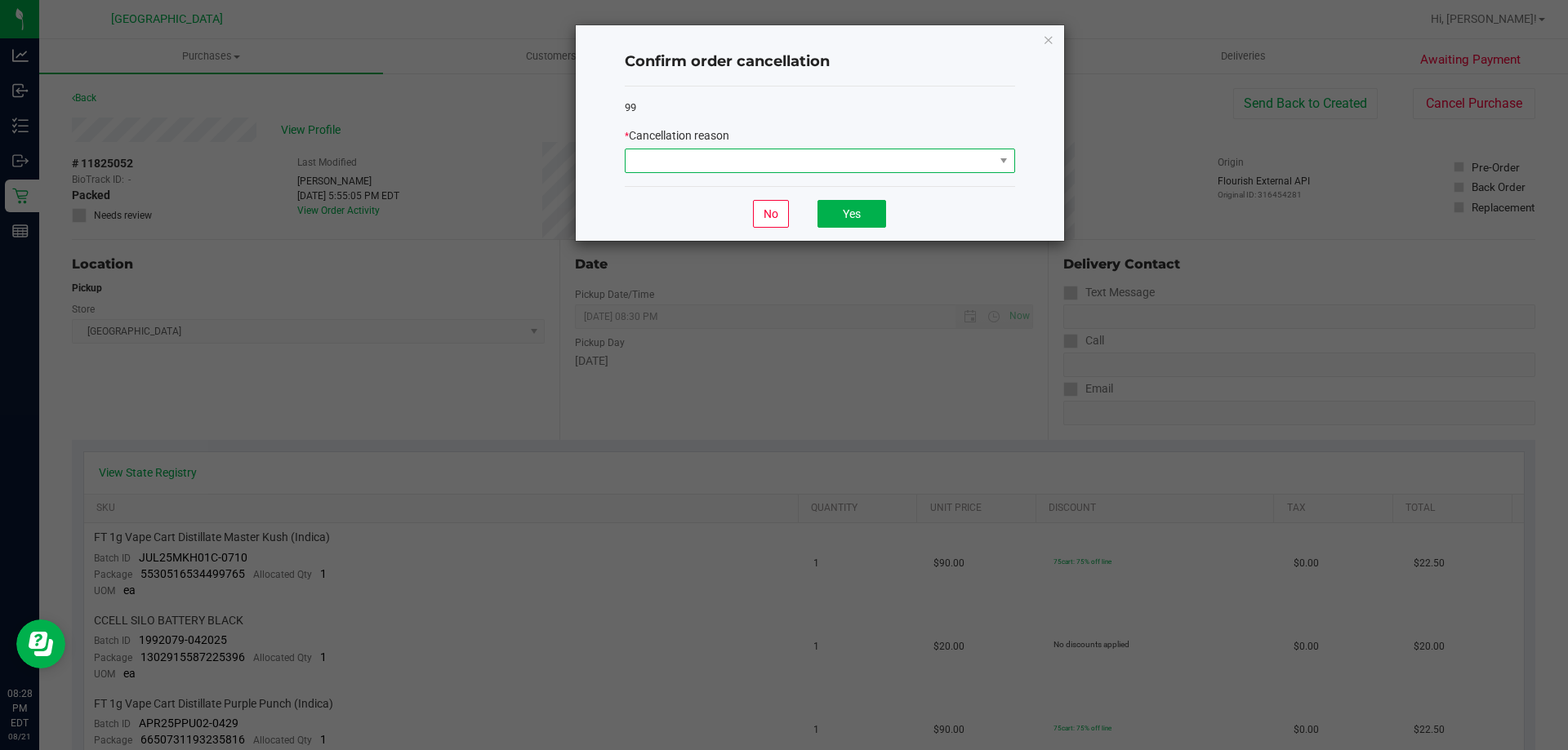
click at [857, 157] on span at bounding box center [810, 161] width 368 height 22
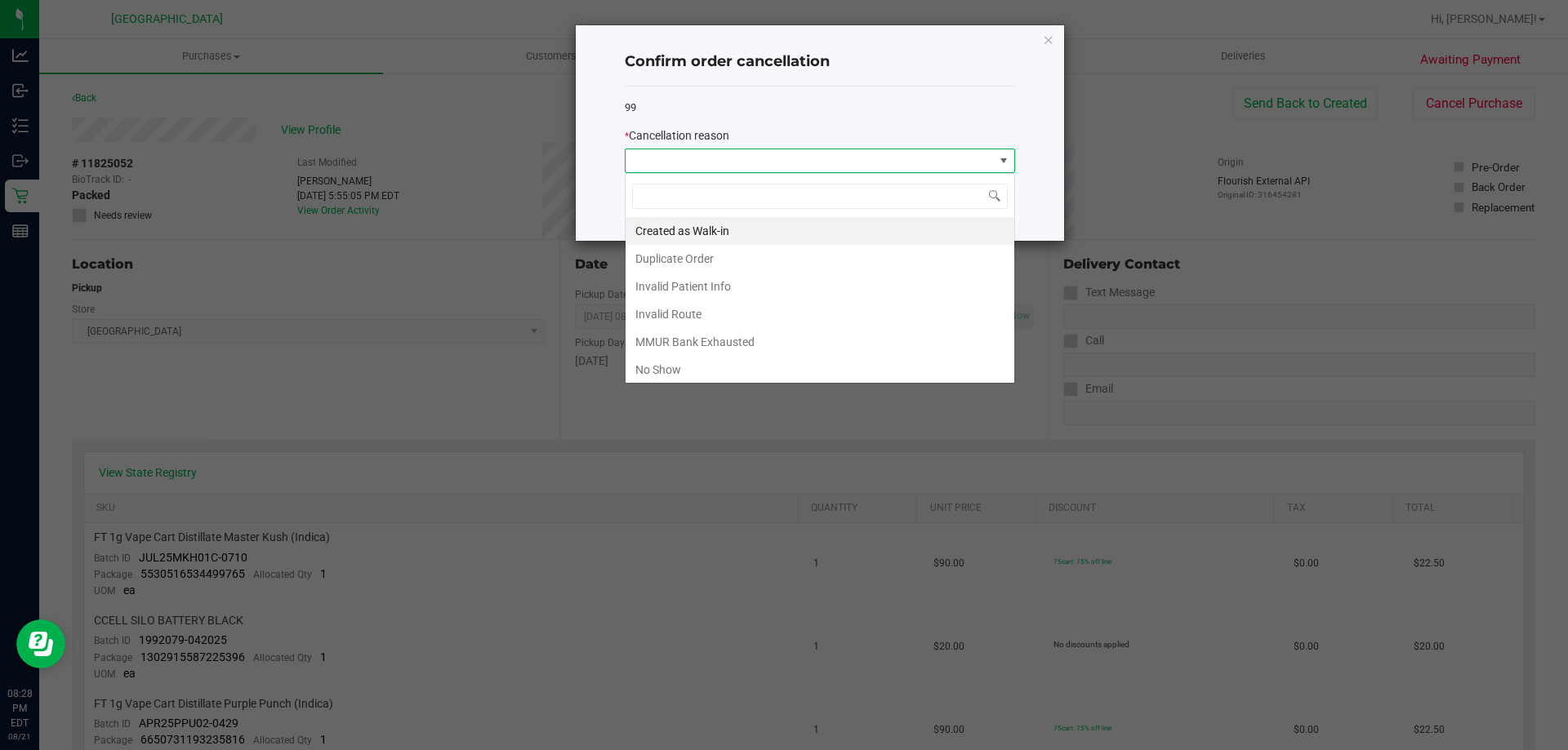
scroll to position [24, 391]
click at [725, 363] on li "No Show" at bounding box center [820, 370] width 389 height 28
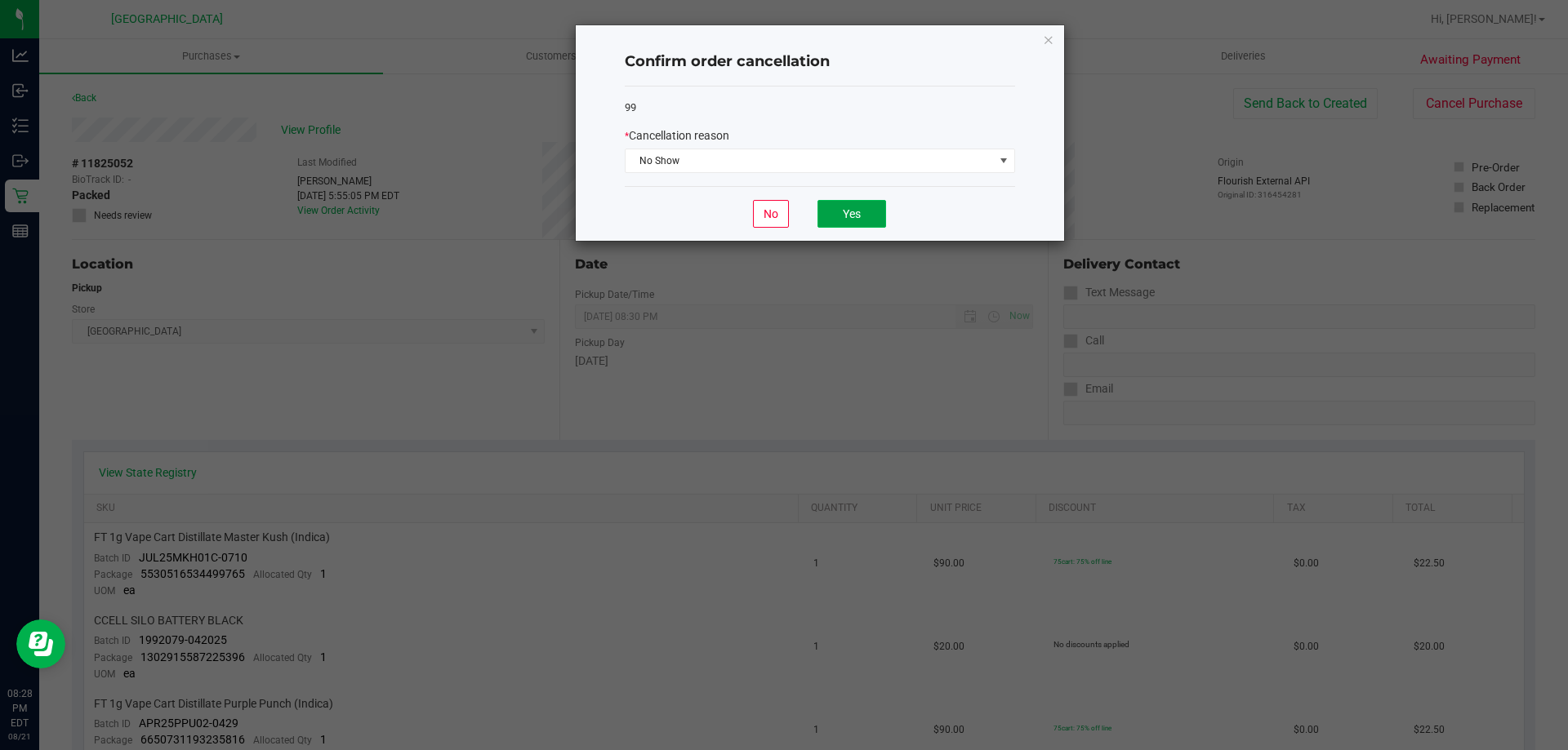
click at [830, 226] on button "Yes" at bounding box center [851, 214] width 68 height 28
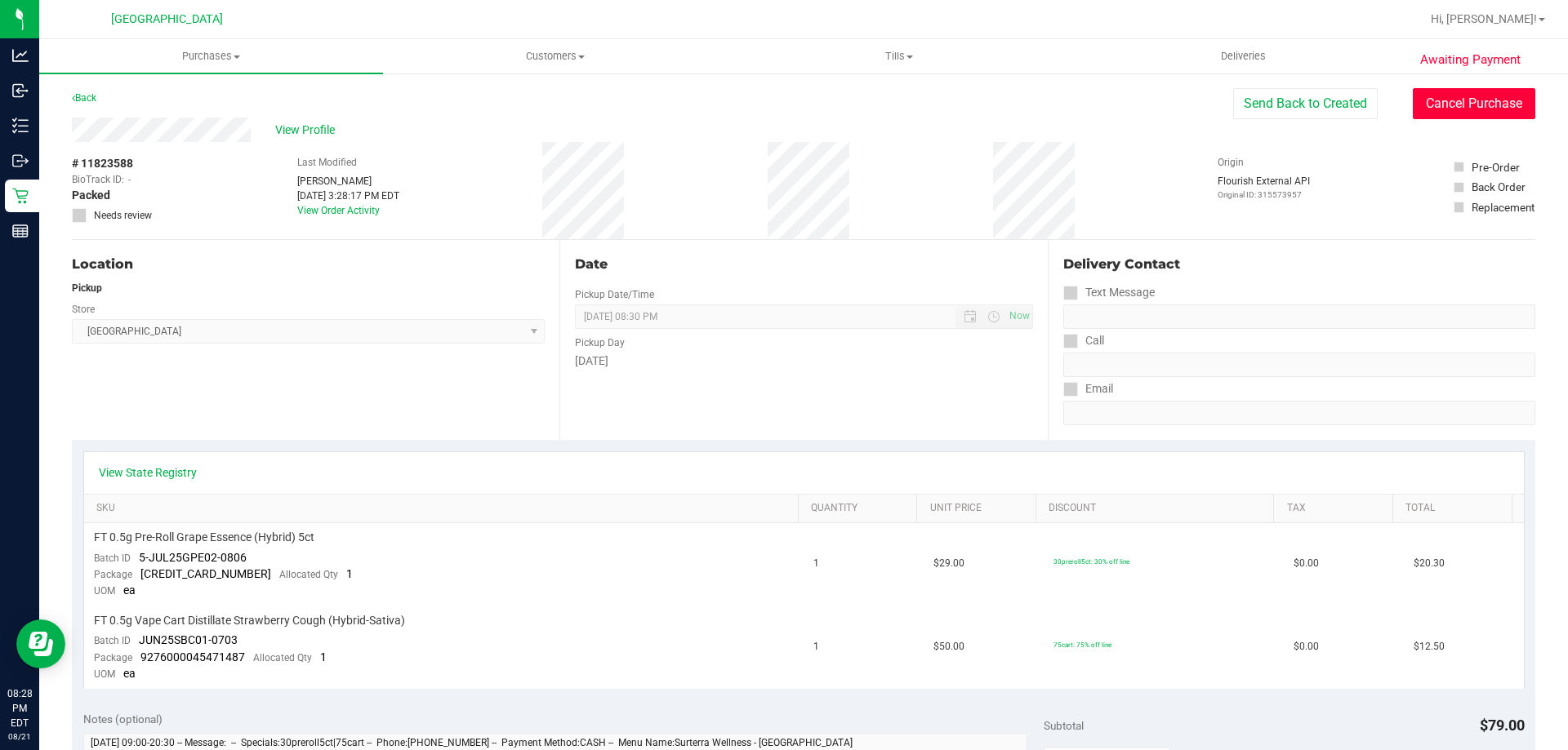
click at [1435, 105] on button "Cancel Purchase" at bounding box center [1475, 104] width 123 height 31
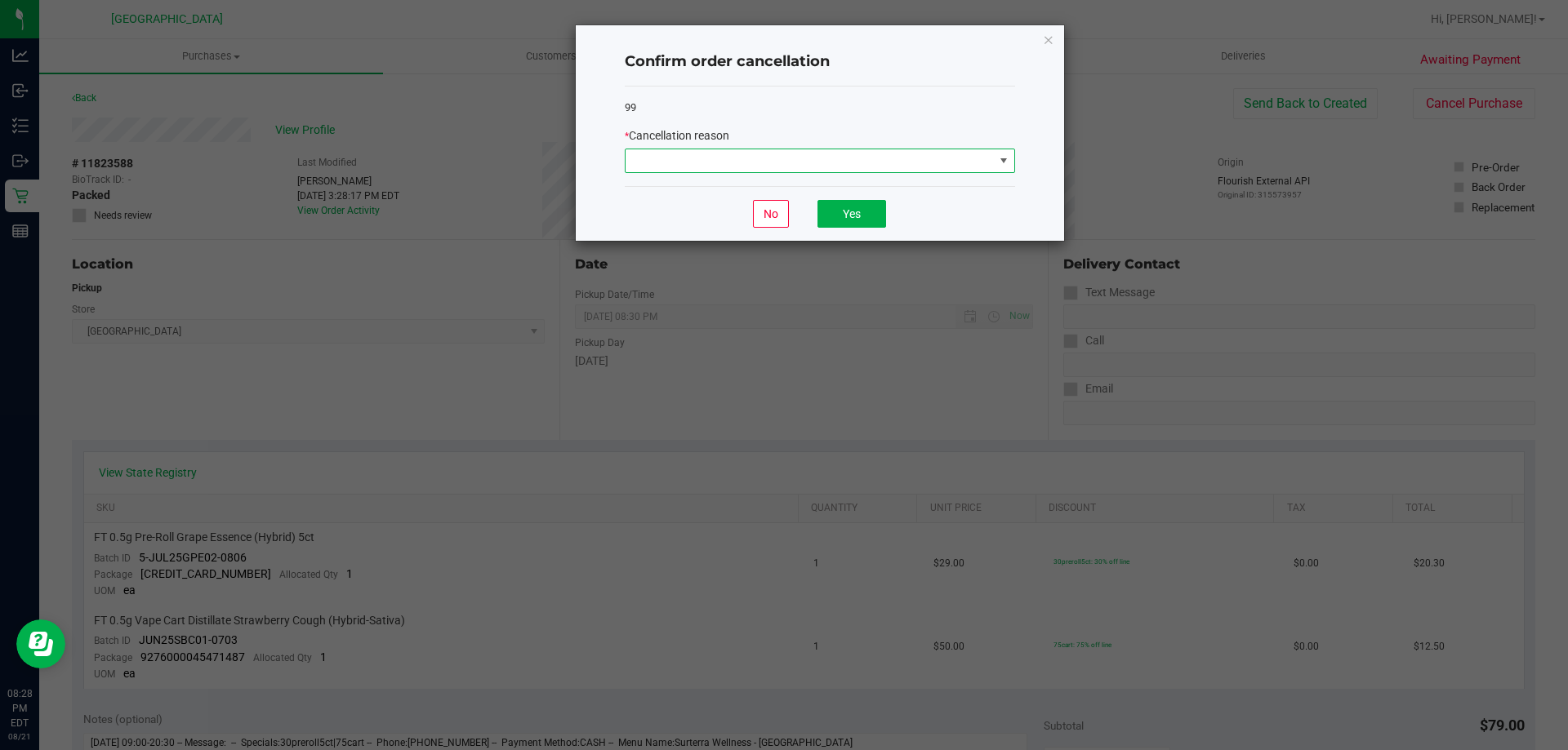
click at [785, 156] on span at bounding box center [810, 161] width 368 height 22
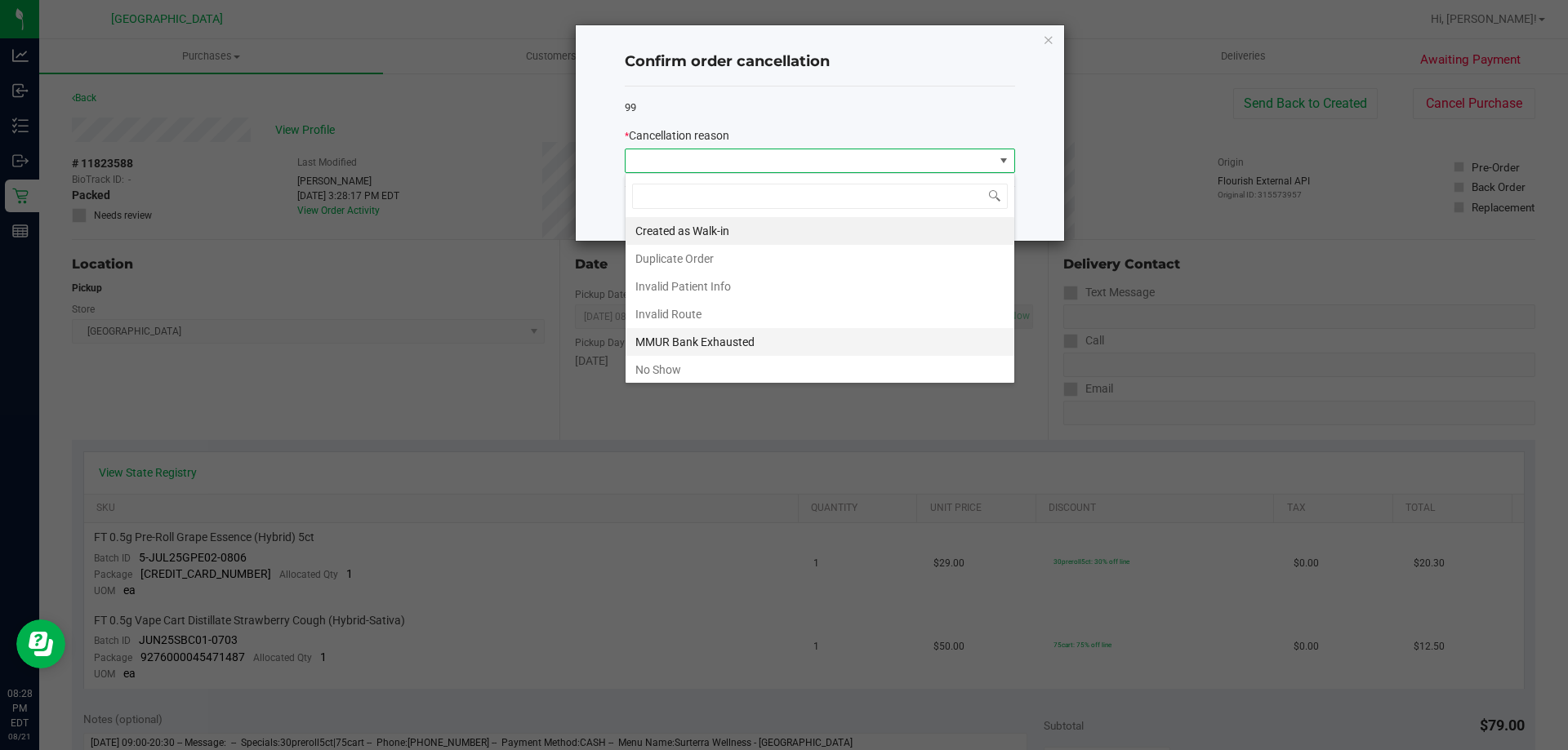
scroll to position [24, 391]
click at [716, 365] on li "No Show" at bounding box center [820, 370] width 389 height 28
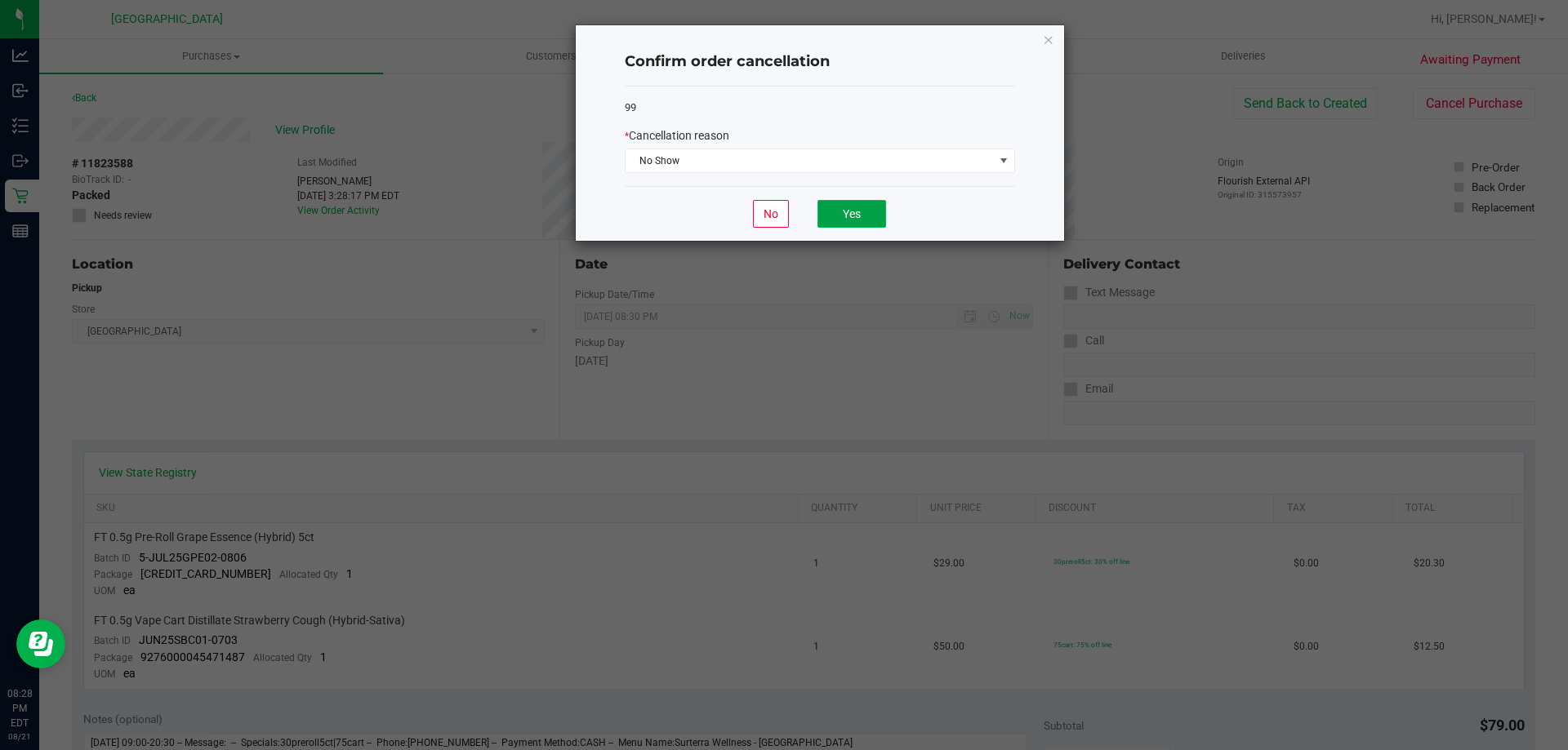
click at [872, 204] on button "Yes" at bounding box center [851, 214] width 68 height 28
